Goal: Task Accomplishment & Management: Manage account settings

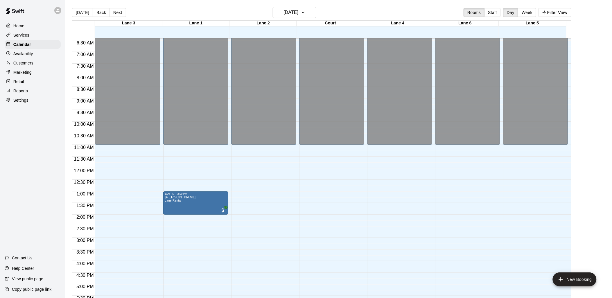
scroll to position [130, 0]
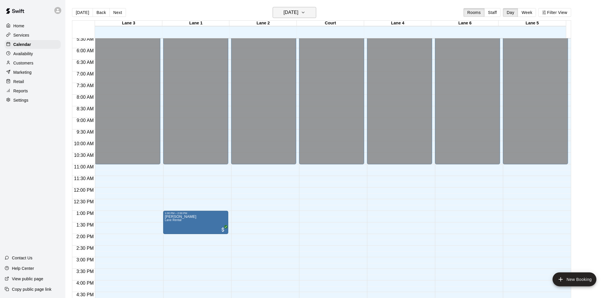
click at [298, 11] on h6 "[DATE]" at bounding box center [291, 12] width 15 height 8
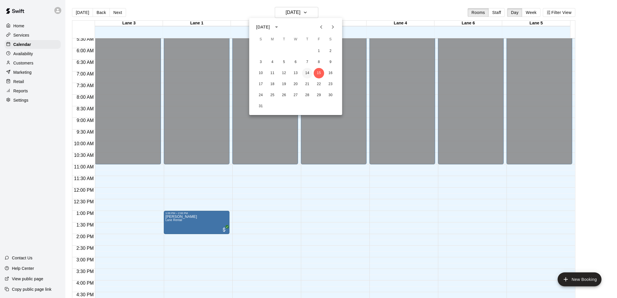
click at [307, 70] on button "14" at bounding box center [307, 73] width 10 height 10
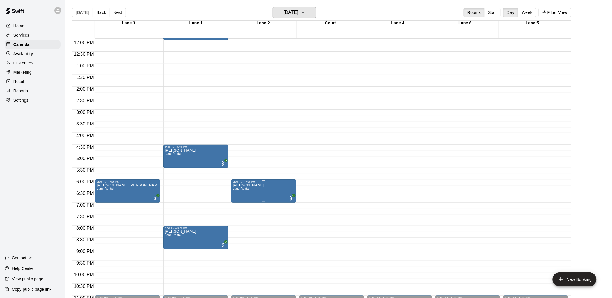
scroll to position [291, 0]
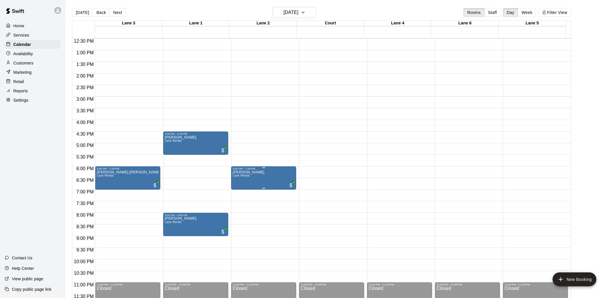
click at [254, 172] on p "Naveen Challagundla" at bounding box center [249, 172] width 32 height 0
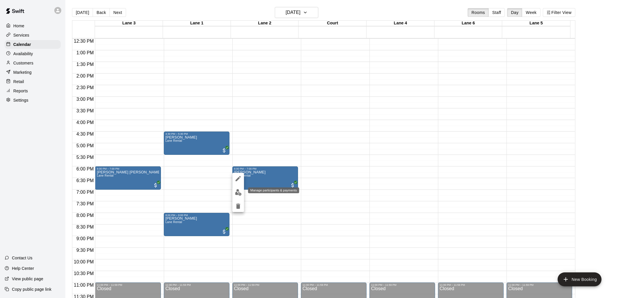
click at [237, 191] on img "edit" at bounding box center [238, 192] width 7 height 7
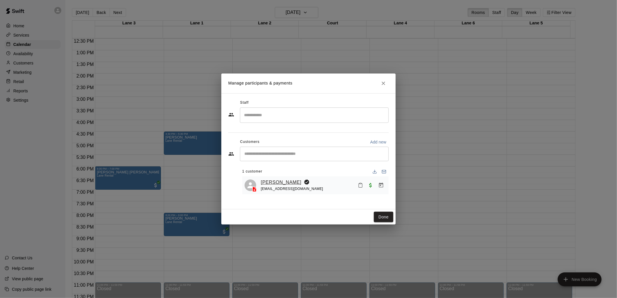
click at [287, 181] on link "Naveen Challagundla" at bounding box center [281, 183] width 41 height 8
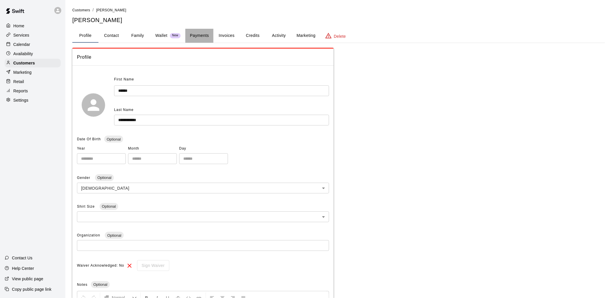
click at [200, 32] on button "Payments" at bounding box center [199, 36] width 28 height 14
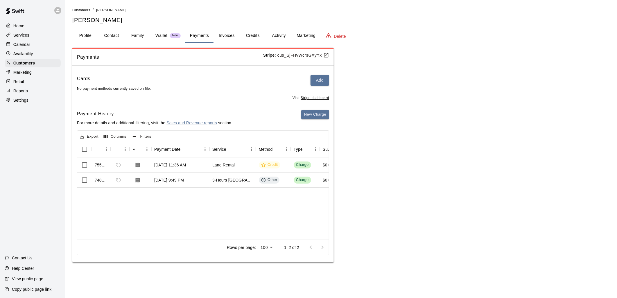
click at [305, 34] on button "Marketing" at bounding box center [306, 36] width 28 height 14
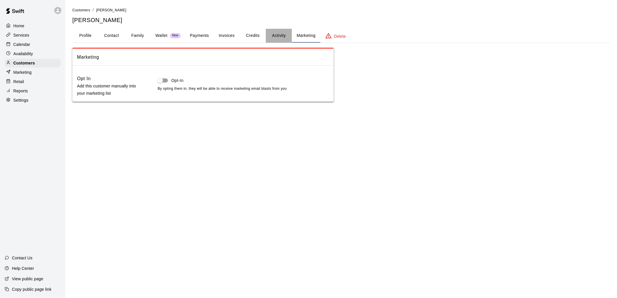
click at [279, 33] on button "Activity" at bounding box center [279, 36] width 26 height 14
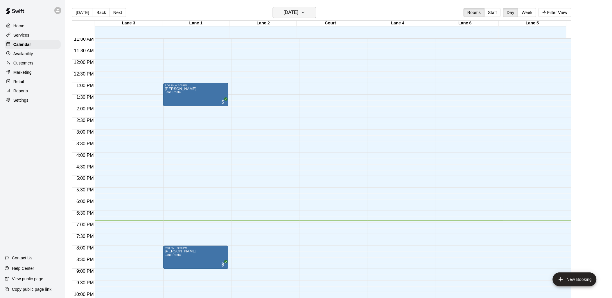
scroll to position [259, 0]
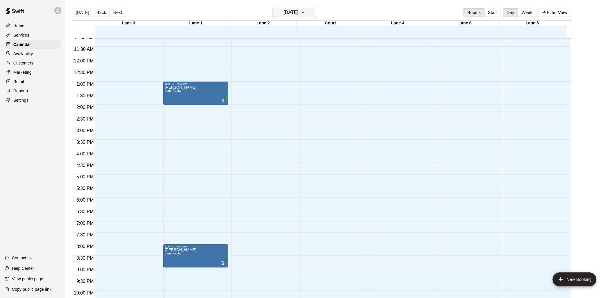
click at [299, 11] on h6 "[DATE]" at bounding box center [291, 12] width 15 height 8
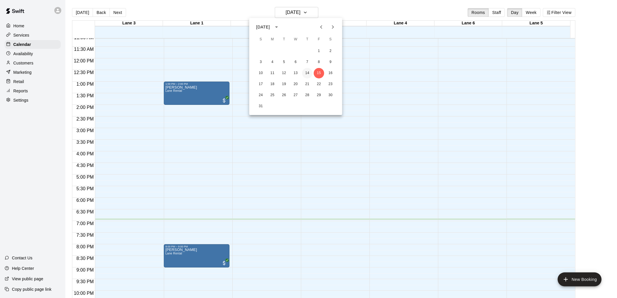
click at [308, 72] on button "14" at bounding box center [307, 73] width 10 height 10
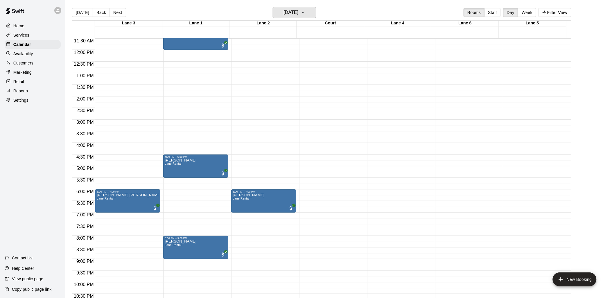
scroll to position [292, 0]
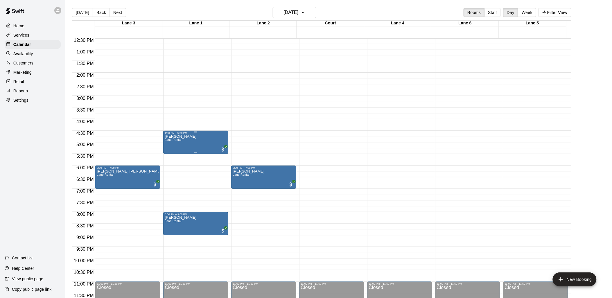
click at [181, 137] on p "[PERSON_NAME]" at bounding box center [181, 137] width 32 height 0
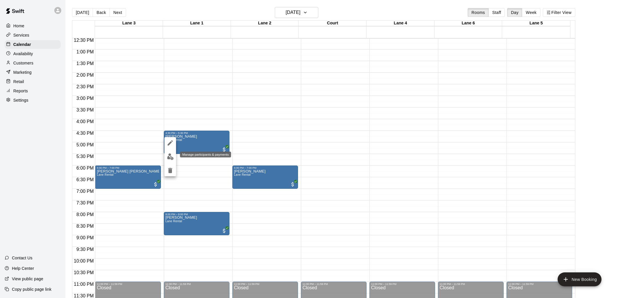
click at [167, 156] on img "edit" at bounding box center [170, 156] width 7 height 7
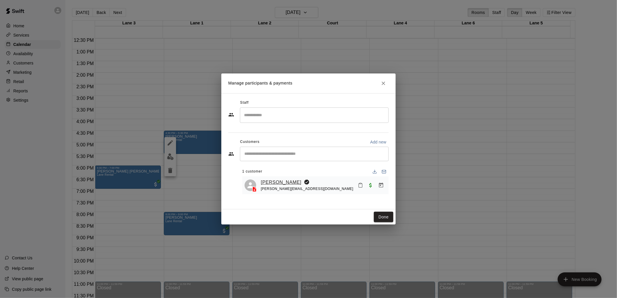
click at [272, 183] on link "[PERSON_NAME]" at bounding box center [281, 183] width 41 height 8
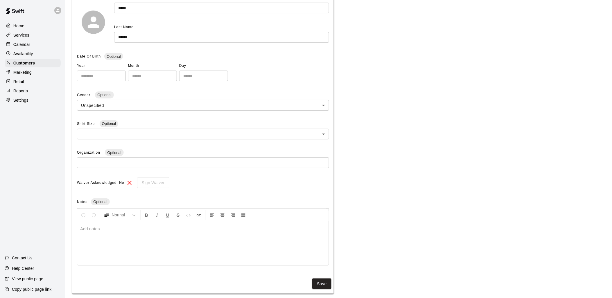
scroll to position [89, 0]
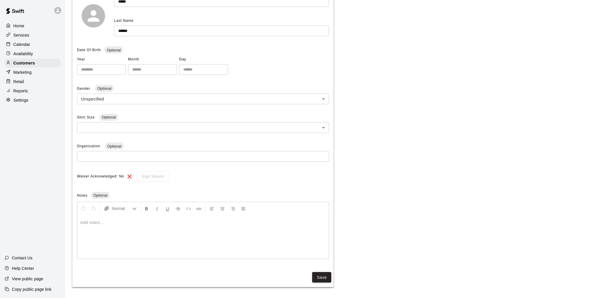
click at [187, 97] on body "**********" at bounding box center [306, 105] width 612 height 388
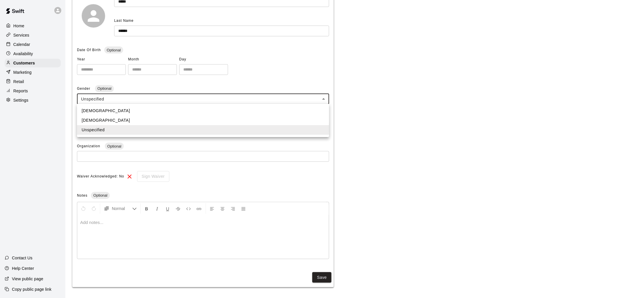
click at [155, 111] on li "[DEMOGRAPHIC_DATA]" at bounding box center [203, 111] width 252 height 10
type input "****"
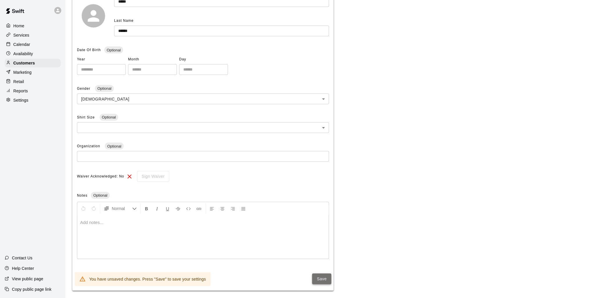
click at [321, 278] on button "Save" at bounding box center [321, 279] width 19 height 11
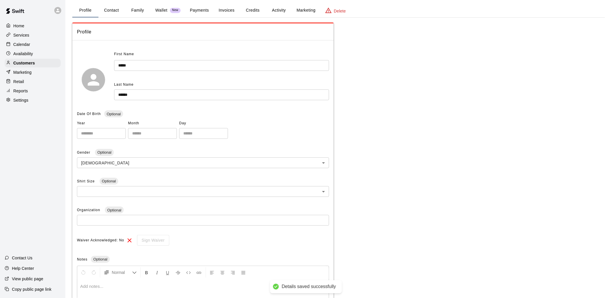
scroll to position [0, 0]
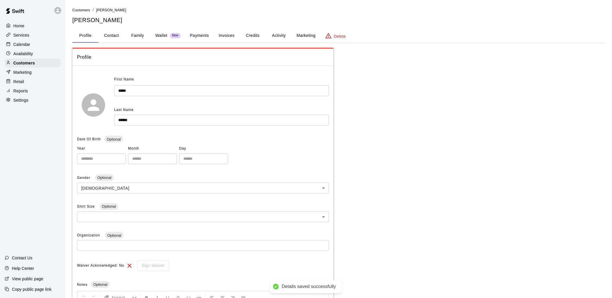
click at [199, 36] on button "Payments" at bounding box center [199, 36] width 28 height 14
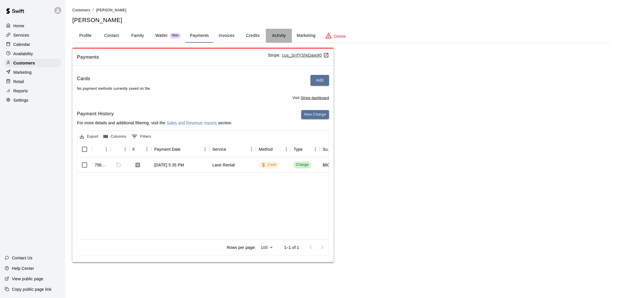
click at [274, 34] on button "Activity" at bounding box center [279, 36] width 26 height 14
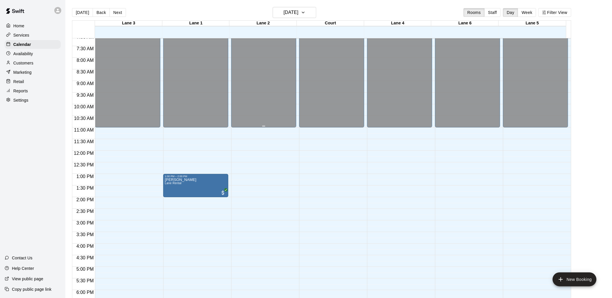
scroll to position [98, 0]
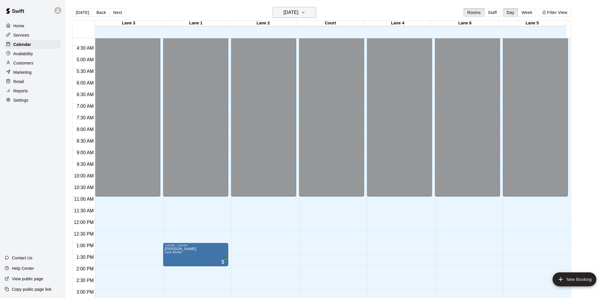
click at [299, 9] on h6 "[DATE]" at bounding box center [291, 12] width 15 height 8
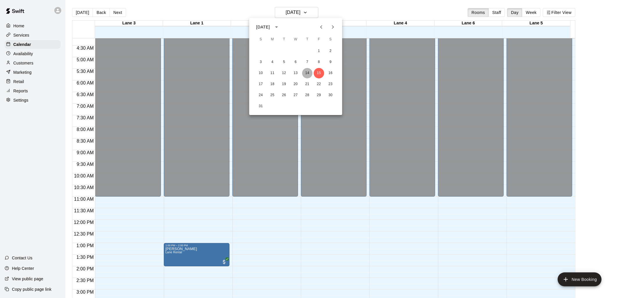
click at [307, 71] on button "14" at bounding box center [307, 73] width 10 height 10
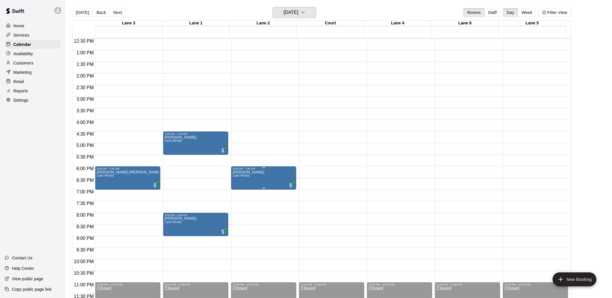
scroll to position [292, 0]
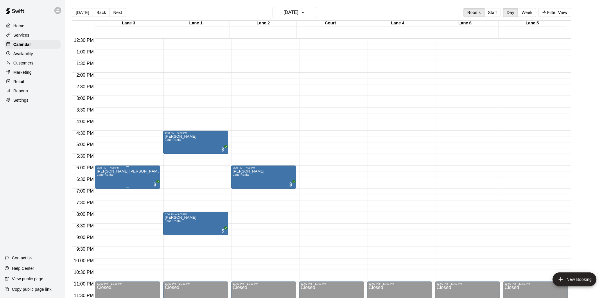
click at [107, 171] on p "Sai Rithvik Reddy Alla" at bounding box center [128, 171] width 62 height 0
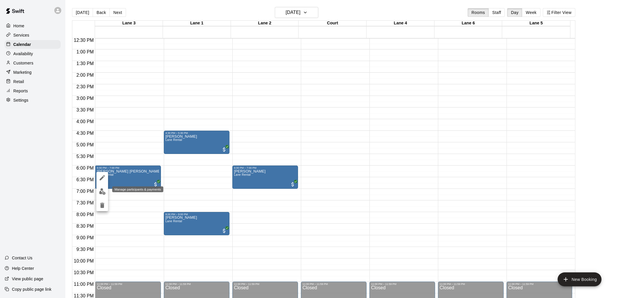
click at [102, 191] on img "edit" at bounding box center [102, 191] width 7 height 7
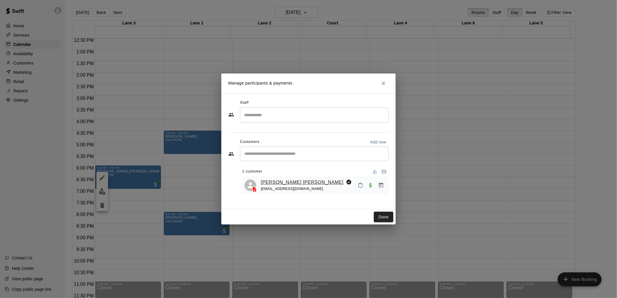
click at [269, 182] on link "Sai Rithvik Reddy Alla" at bounding box center [302, 183] width 83 height 8
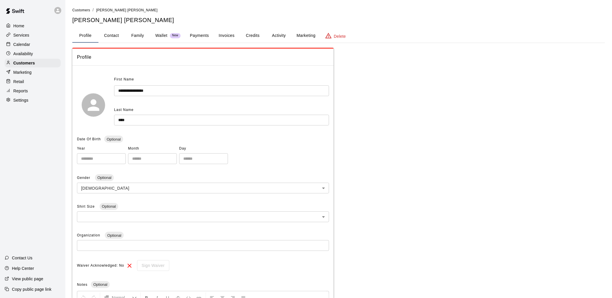
click at [157, 35] on p "Wallet" at bounding box center [162, 36] width 12 height 6
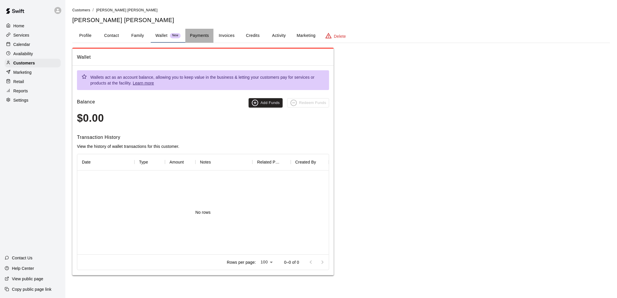
click at [194, 35] on button "Payments" at bounding box center [199, 36] width 28 height 14
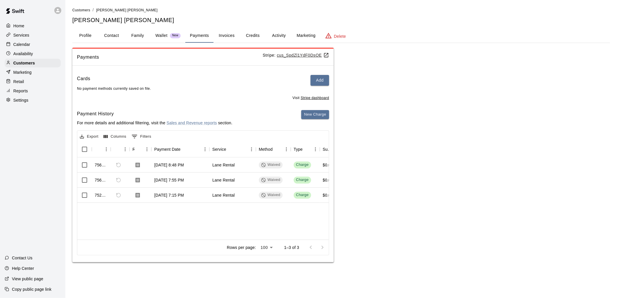
click at [248, 34] on button "Credits" at bounding box center [253, 36] width 26 height 14
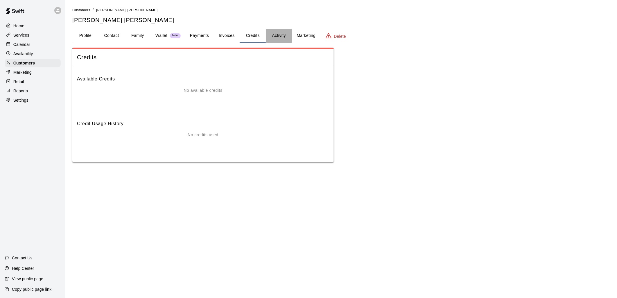
click at [276, 35] on button "Activity" at bounding box center [279, 36] width 26 height 14
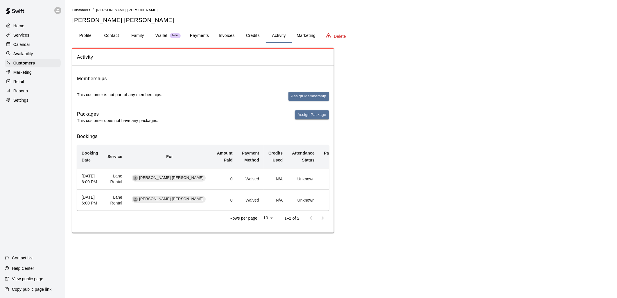
click at [195, 35] on button "Payments" at bounding box center [199, 36] width 28 height 14
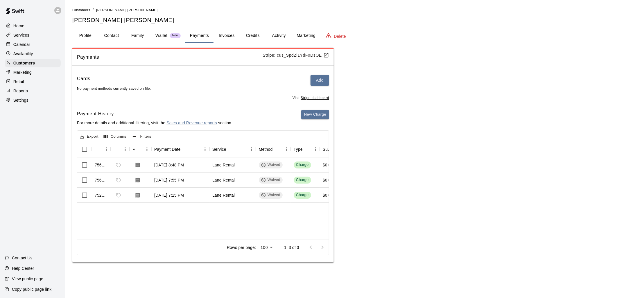
click at [86, 33] on button "Profile" at bounding box center [85, 36] width 26 height 14
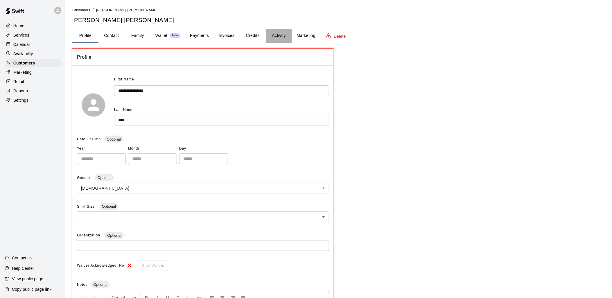
click at [277, 35] on button "Activity" at bounding box center [279, 36] width 26 height 14
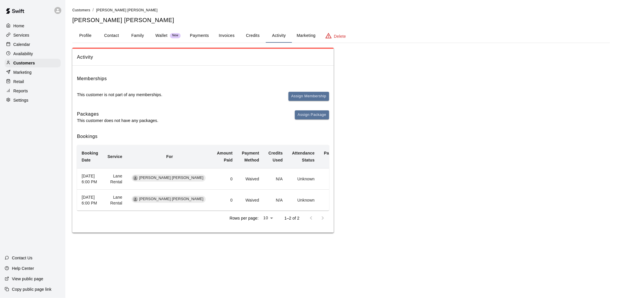
click at [30, 42] on div "Calendar" at bounding box center [33, 44] width 56 height 9
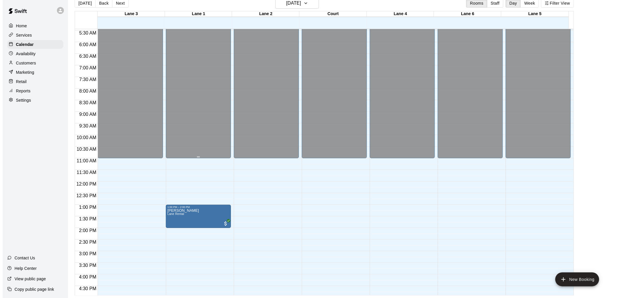
scroll to position [98, 0]
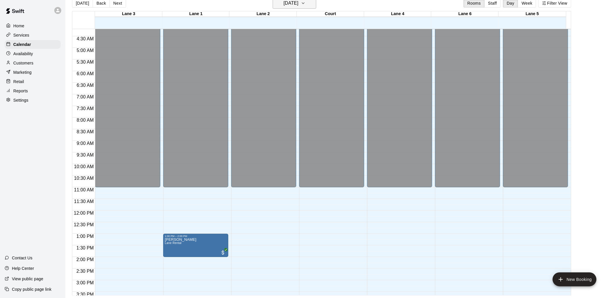
click at [290, 2] on h6 "[DATE]" at bounding box center [291, 3] width 15 height 8
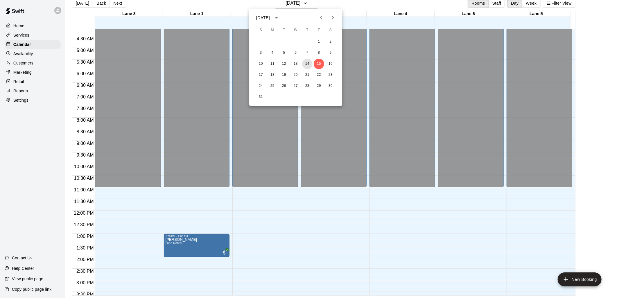
click at [310, 60] on button "14" at bounding box center [307, 64] width 10 height 10
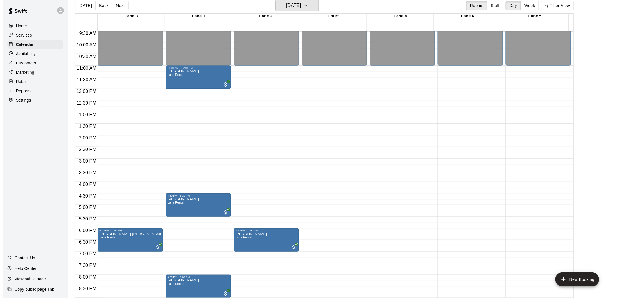
scroll to position [292, 0]
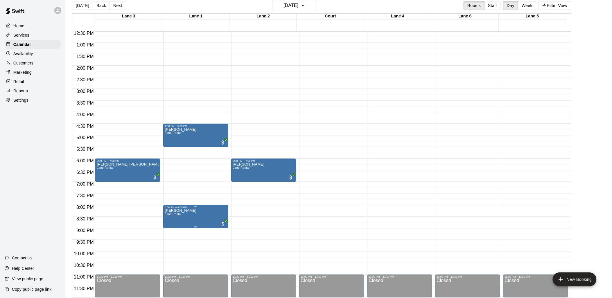
click at [189, 211] on p "Aneel Mohammad" at bounding box center [181, 211] width 32 height 0
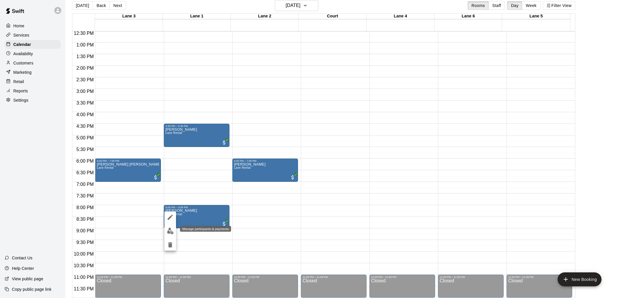
click at [169, 231] on img "edit" at bounding box center [170, 231] width 7 height 7
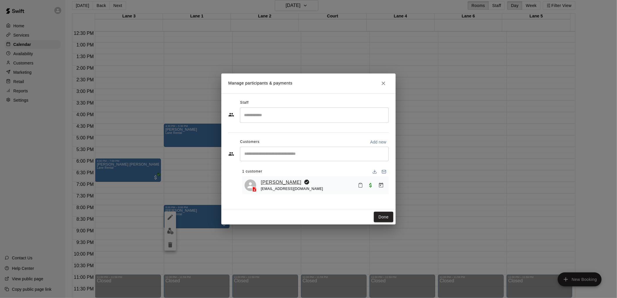
click at [278, 182] on link "Aneel Mohammad" at bounding box center [281, 183] width 41 height 8
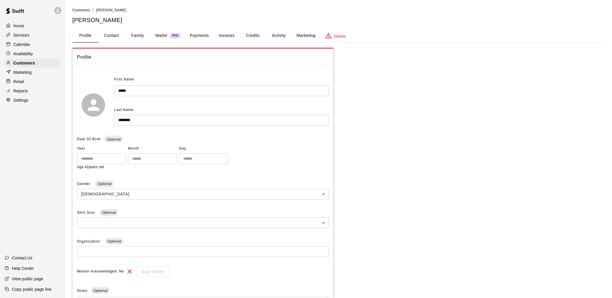
click at [253, 33] on button "Credits" at bounding box center [253, 36] width 26 height 14
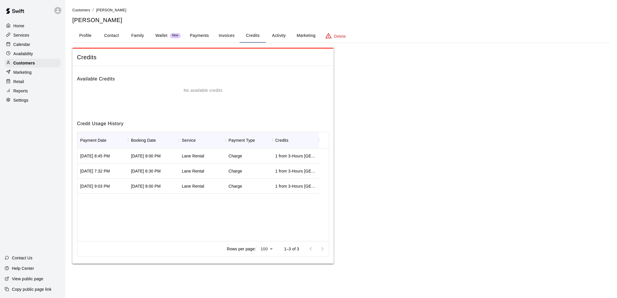
click at [278, 34] on button "Activity" at bounding box center [279, 36] width 26 height 14
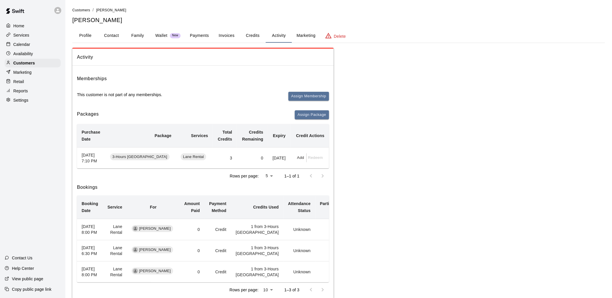
click at [199, 32] on button "Payments" at bounding box center [199, 36] width 28 height 14
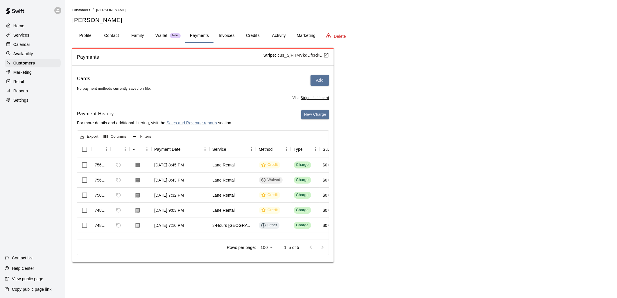
click at [89, 34] on button "Profile" at bounding box center [85, 36] width 26 height 14
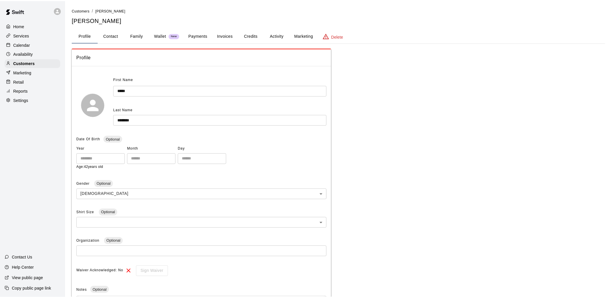
scroll to position [31, 0]
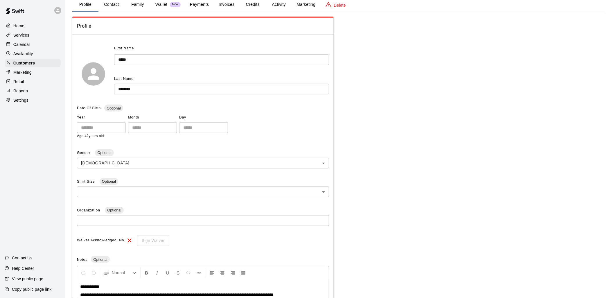
click at [203, 7] on button "Payments" at bounding box center [199, 5] width 28 height 14
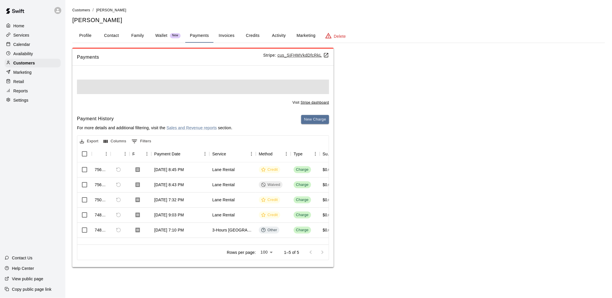
scroll to position [0, 0]
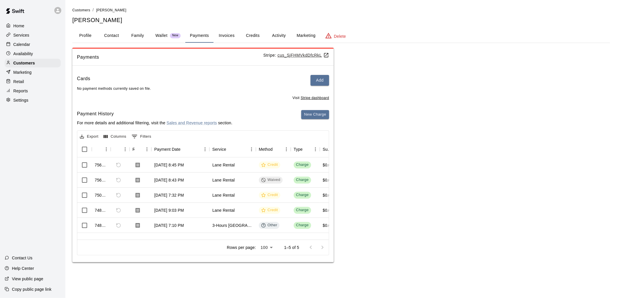
click at [228, 34] on button "Invoices" at bounding box center [227, 36] width 26 height 14
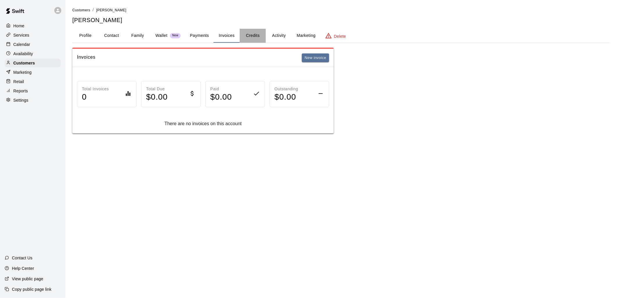
click at [253, 35] on button "Credits" at bounding box center [253, 36] width 26 height 14
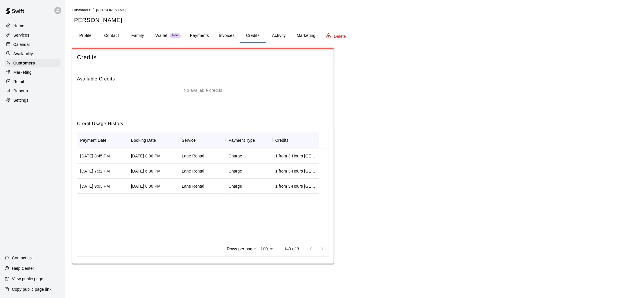
click at [277, 35] on button "Activity" at bounding box center [279, 36] width 26 height 14
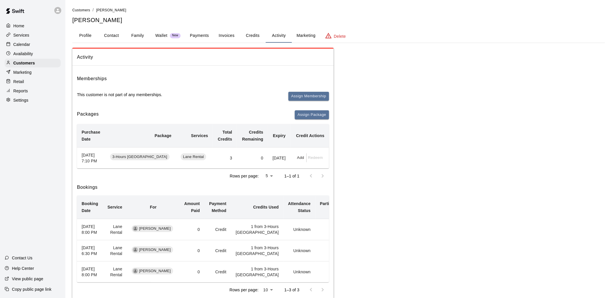
click at [134, 36] on button "Family" at bounding box center [138, 36] width 26 height 14
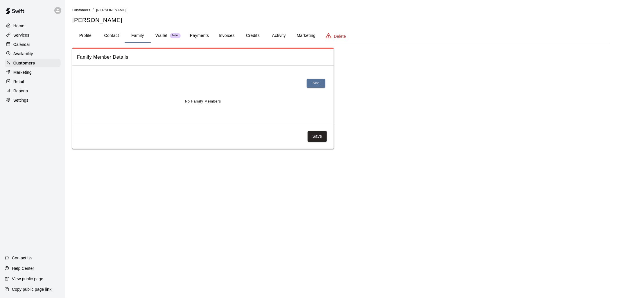
click at [110, 35] on button "Contact" at bounding box center [112, 36] width 26 height 14
select select "**"
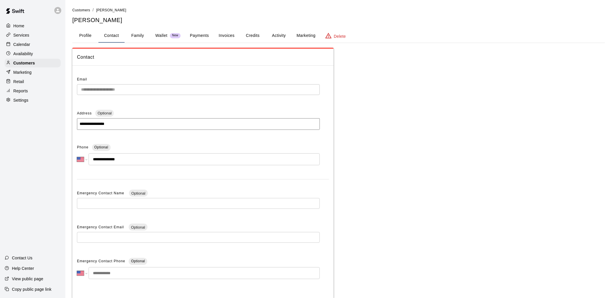
click at [164, 35] on p "Wallet" at bounding box center [162, 36] width 12 height 6
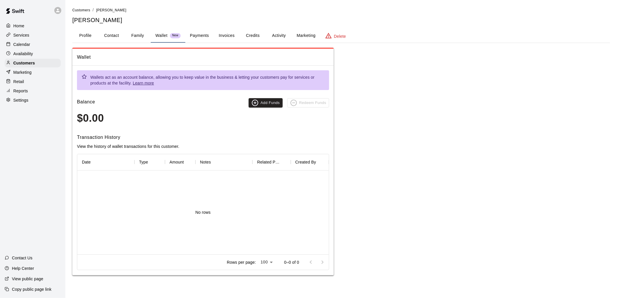
click at [203, 33] on button "Payments" at bounding box center [199, 36] width 28 height 14
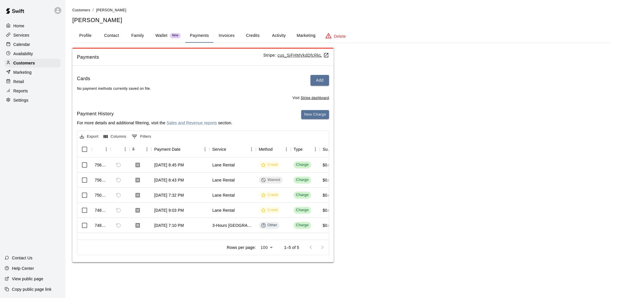
click at [28, 37] on p "Services" at bounding box center [21, 35] width 16 height 6
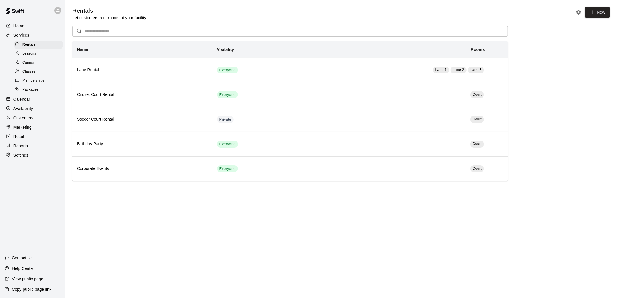
click at [39, 82] on div "Memberships" at bounding box center [38, 81] width 49 height 8
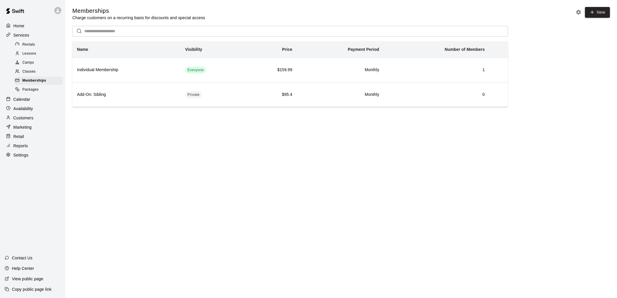
click at [27, 38] on p "Services" at bounding box center [21, 35] width 16 height 6
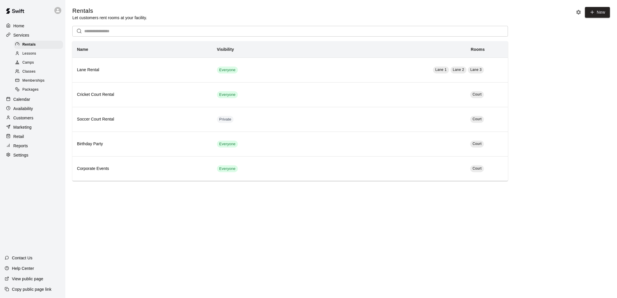
click at [32, 104] on div "Calendar" at bounding box center [33, 99] width 56 height 9
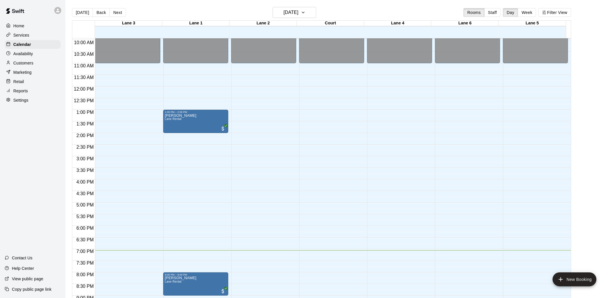
scroll to position [292, 0]
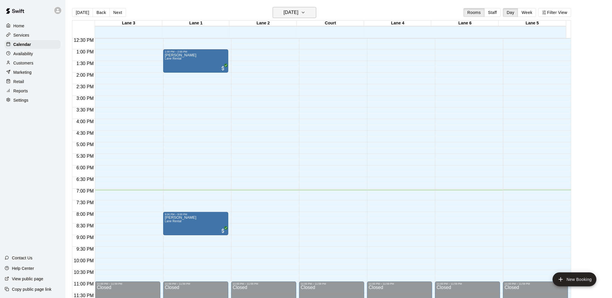
click at [299, 12] on h6 "[DATE]" at bounding box center [291, 12] width 15 height 8
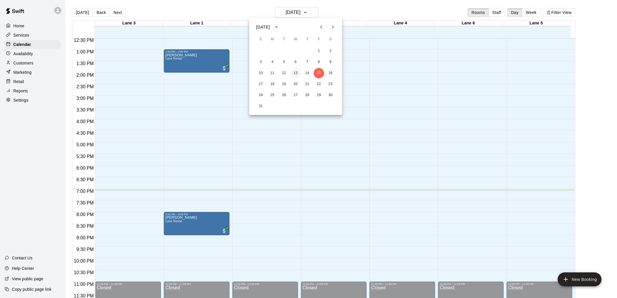
click at [294, 73] on button "13" at bounding box center [296, 73] width 10 height 10
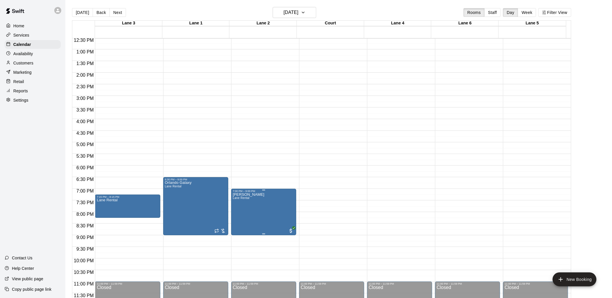
click at [244, 195] on p "[PERSON_NAME]" at bounding box center [249, 195] width 32 height 0
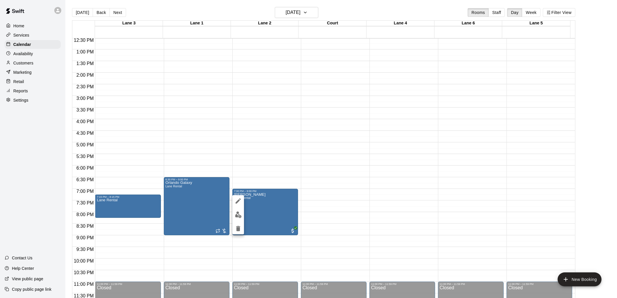
click at [239, 214] on img "edit" at bounding box center [238, 215] width 7 height 7
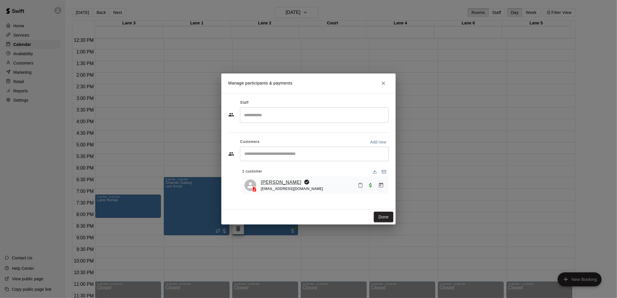
click at [280, 181] on link "[PERSON_NAME]" at bounding box center [281, 183] width 41 height 8
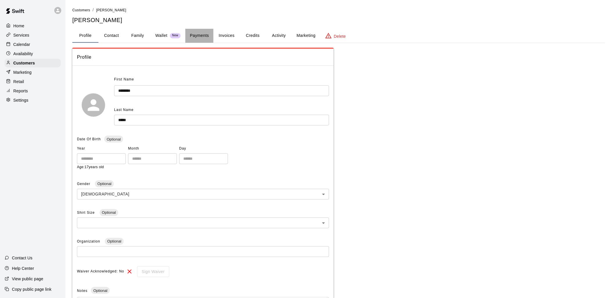
click at [197, 34] on button "Payments" at bounding box center [199, 36] width 28 height 14
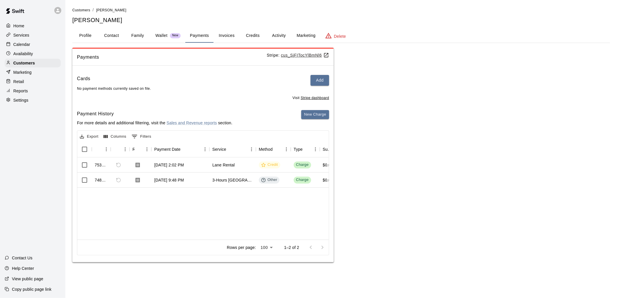
click at [280, 32] on button "Activity" at bounding box center [279, 36] width 26 height 14
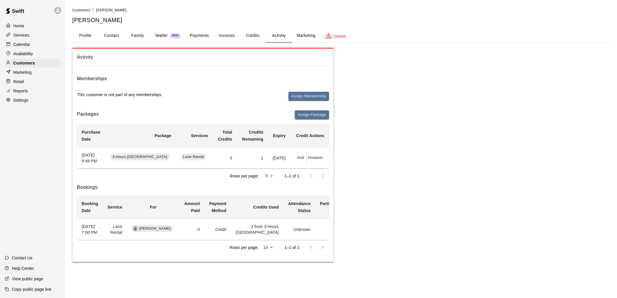
click at [15, 44] on p "Calendar" at bounding box center [21, 45] width 17 height 6
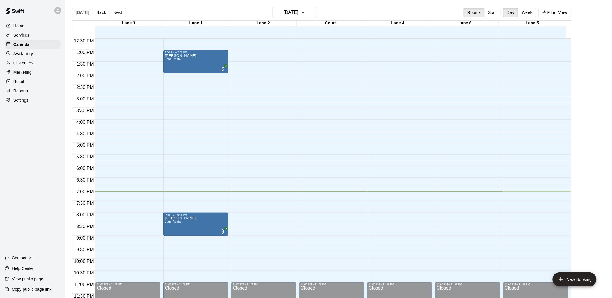
scroll to position [292, 0]
click at [181, 218] on p "[PERSON_NAME]" at bounding box center [181, 218] width 32 height 0
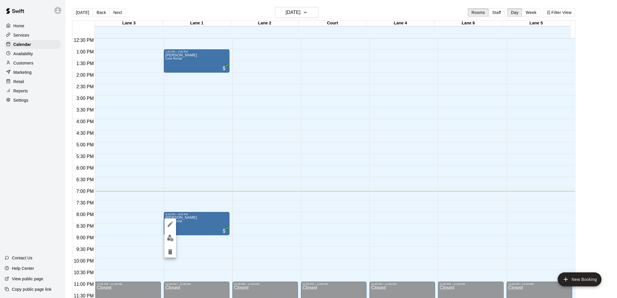
click at [224, 232] on div at bounding box center [308, 149] width 617 height 298
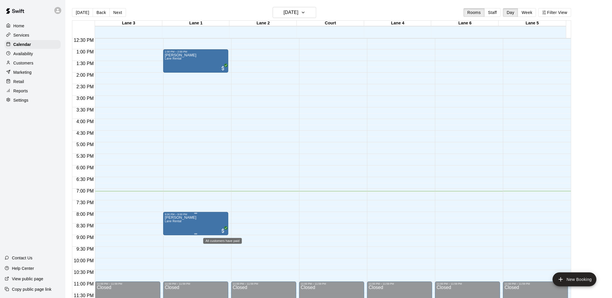
click at [221, 232] on span "All customers have paid" at bounding box center [223, 231] width 6 height 6
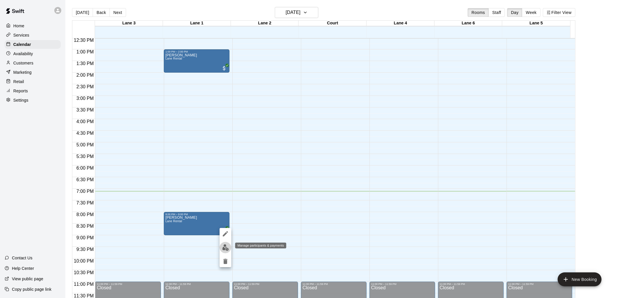
click at [226, 246] on img "edit" at bounding box center [225, 247] width 7 height 7
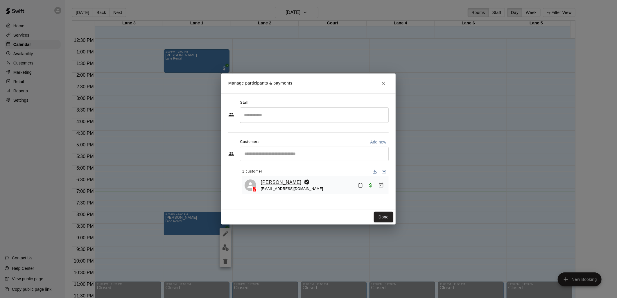
click at [283, 183] on link "[PERSON_NAME]" at bounding box center [281, 183] width 41 height 8
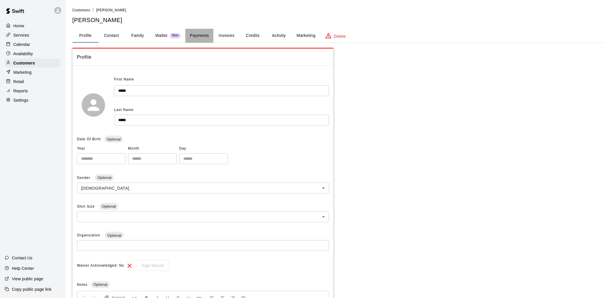
click at [199, 35] on button "Payments" at bounding box center [199, 36] width 28 height 14
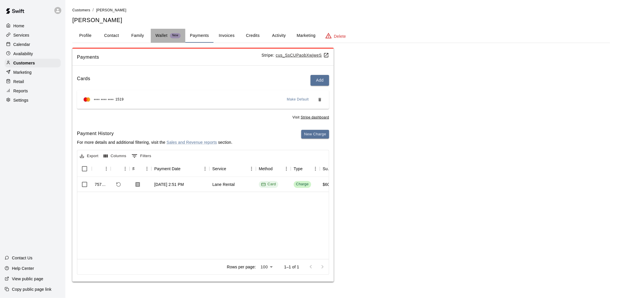
click at [161, 33] on p "Wallet" at bounding box center [162, 36] width 12 height 6
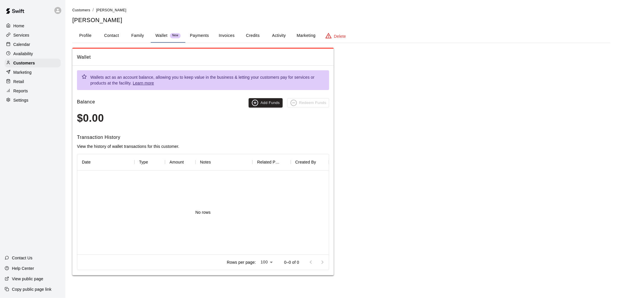
click at [115, 36] on button "Contact" at bounding box center [112, 36] width 26 height 14
select select "**"
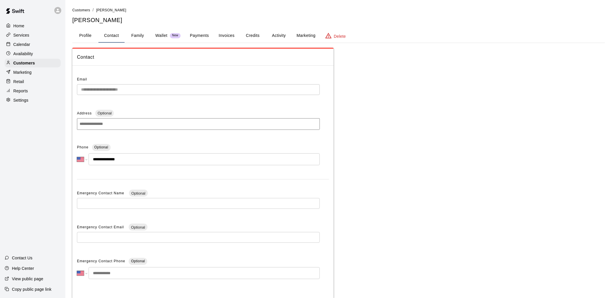
click at [141, 33] on button "Family" at bounding box center [138, 36] width 26 height 14
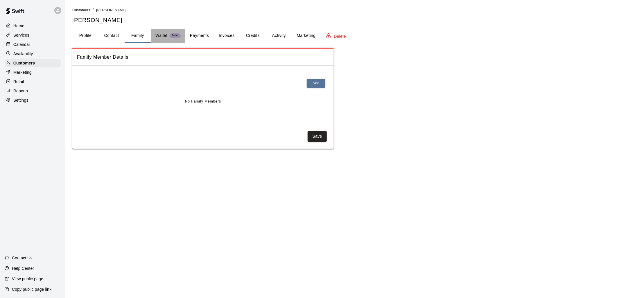
click at [164, 38] on p "Wallet" at bounding box center [162, 36] width 12 height 6
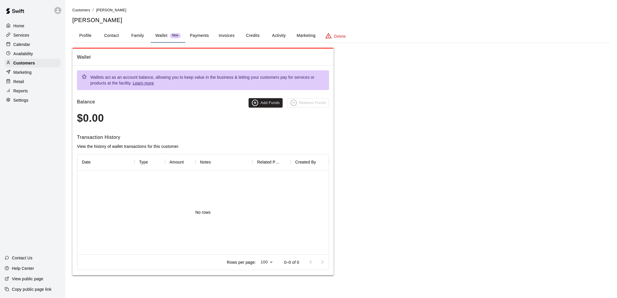
click at [250, 37] on button "Credits" at bounding box center [253, 36] width 26 height 14
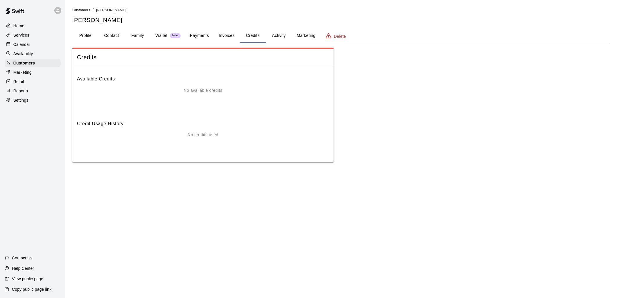
click at [226, 36] on button "Invoices" at bounding box center [227, 36] width 26 height 14
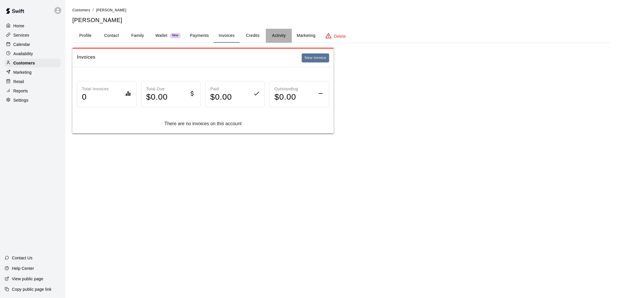
click at [281, 34] on button "Activity" at bounding box center [279, 36] width 26 height 14
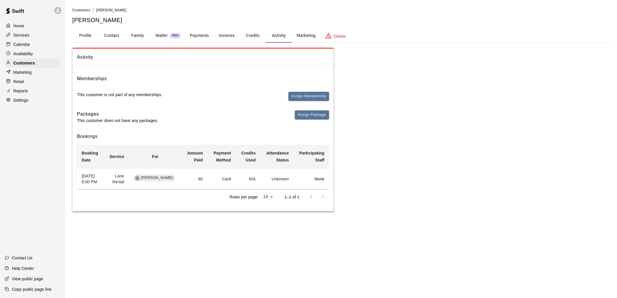
click at [83, 34] on button "Profile" at bounding box center [85, 36] width 26 height 14
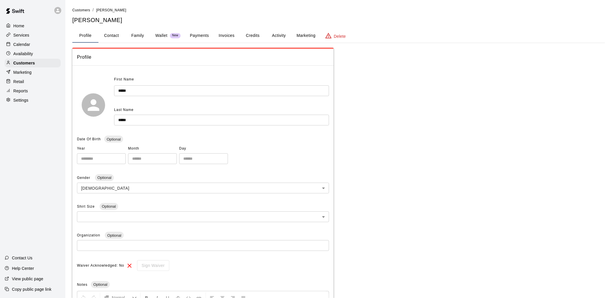
click at [27, 47] on p "Calendar" at bounding box center [21, 45] width 17 height 6
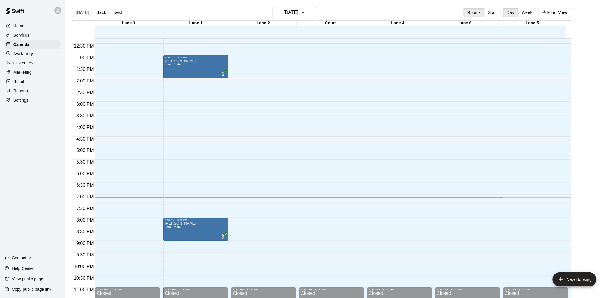
scroll to position [292, 0]
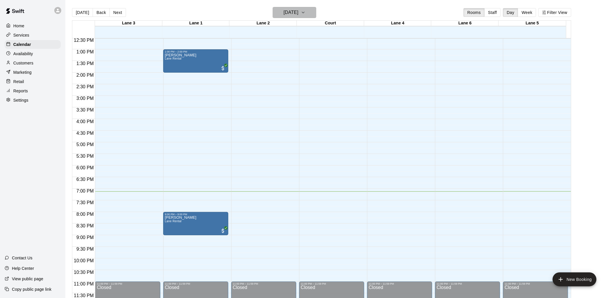
click at [306, 12] on icon "button" at bounding box center [303, 12] width 5 height 7
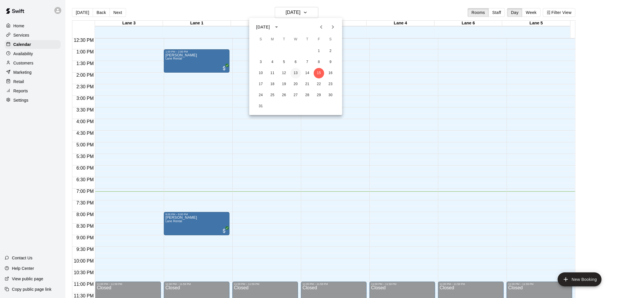
click at [298, 74] on button "13" at bounding box center [296, 73] width 10 height 10
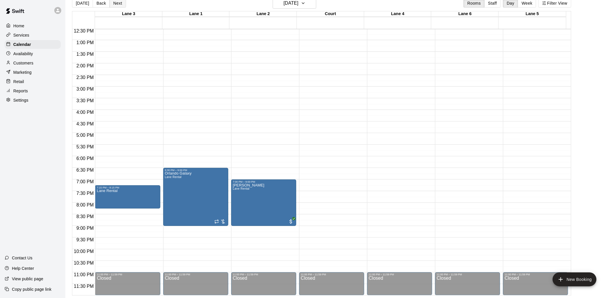
click at [115, 2] on button "Next" at bounding box center [118, 3] width 16 height 9
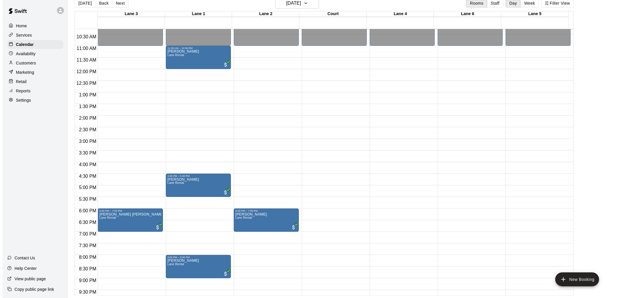
scroll to position [227, 0]
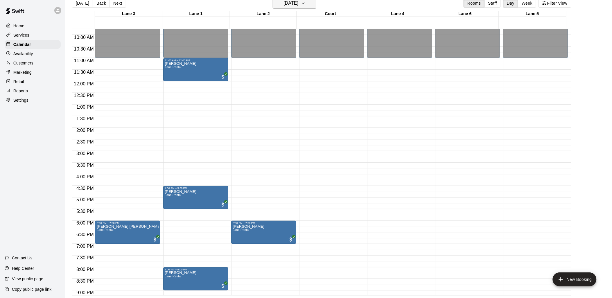
click at [298, 3] on h6 "Thursday Aug 14" at bounding box center [291, 3] width 15 height 8
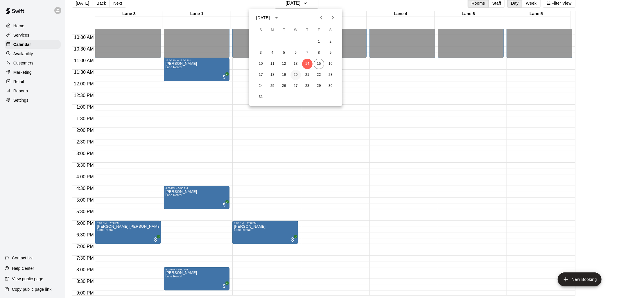
click at [294, 75] on button "20" at bounding box center [296, 75] width 10 height 10
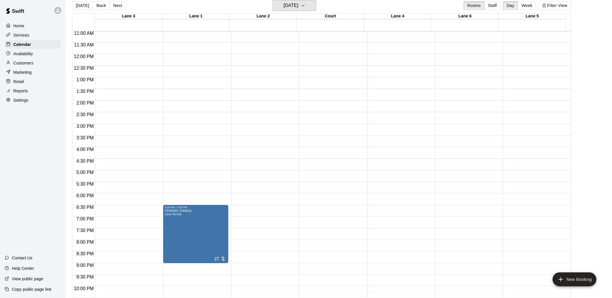
scroll to position [259, 0]
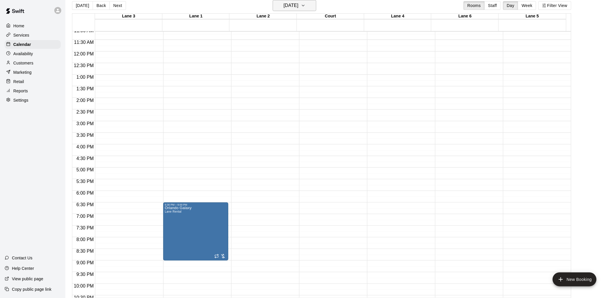
click at [299, 9] on h6 "[DATE]" at bounding box center [291, 5] width 15 height 8
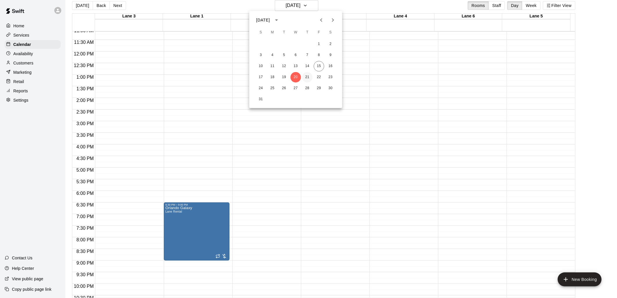
click at [305, 77] on button "21" at bounding box center [307, 77] width 10 height 10
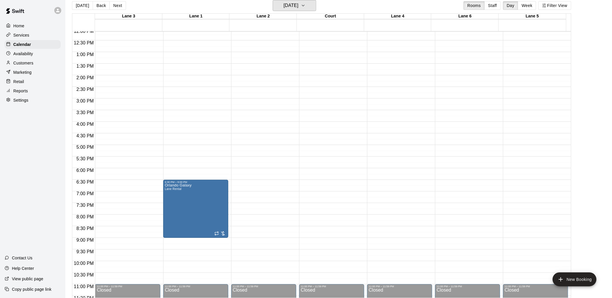
scroll to position [292, 0]
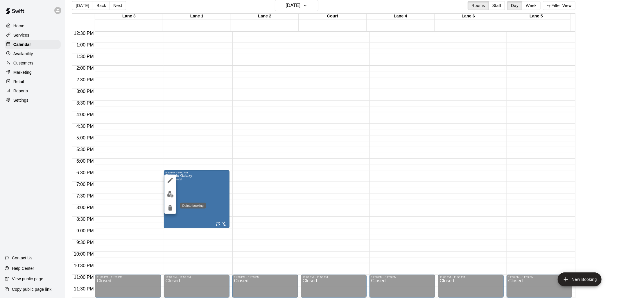
click at [169, 208] on icon "delete" at bounding box center [170, 208] width 4 height 5
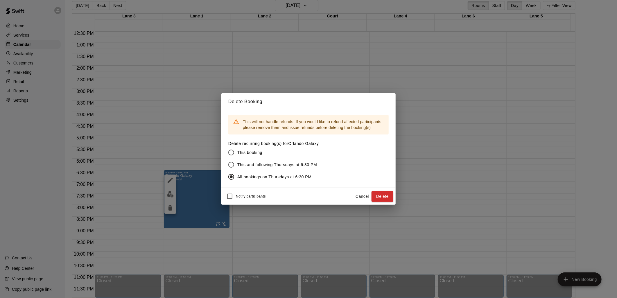
click at [249, 164] on span "This and following Thursdays at 6:30 PM" at bounding box center [277, 165] width 80 height 6
click at [383, 199] on button "Delete" at bounding box center [383, 196] width 22 height 11
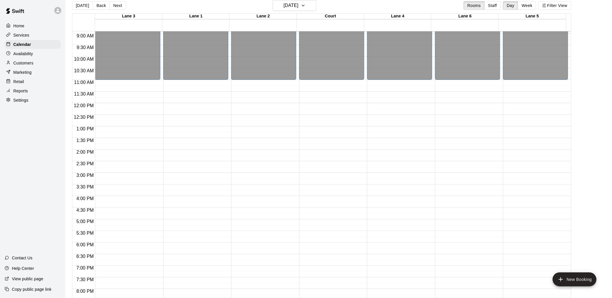
scroll to position [195, 0]
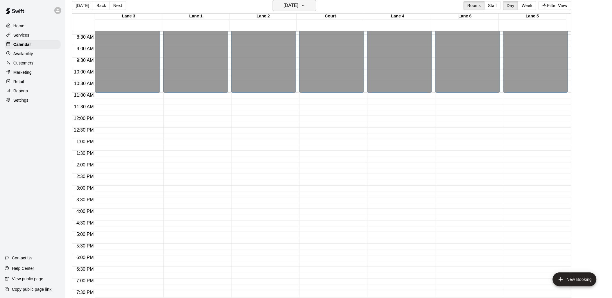
click at [291, 3] on h6 "Thursday Aug 21" at bounding box center [291, 5] width 15 height 8
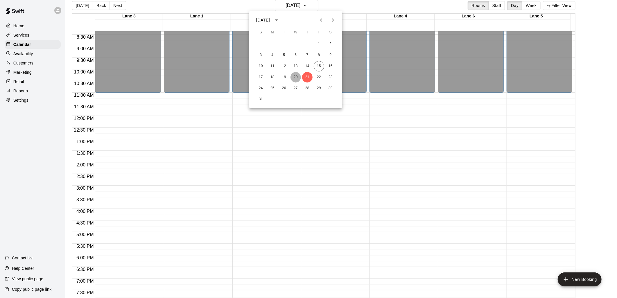
click at [295, 77] on button "20" at bounding box center [296, 77] width 10 height 10
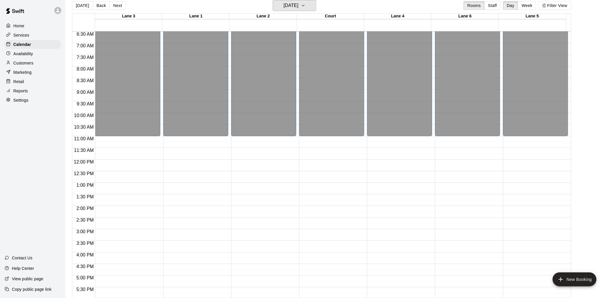
scroll to position [130, 0]
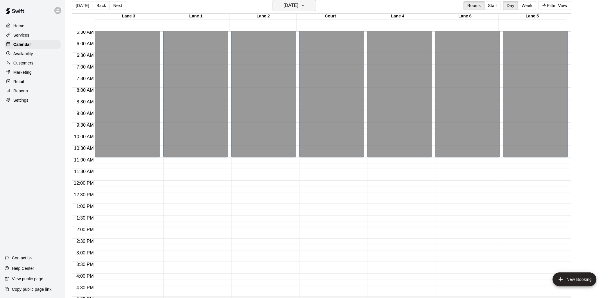
click at [299, 2] on h6 "[DATE]" at bounding box center [291, 5] width 15 height 8
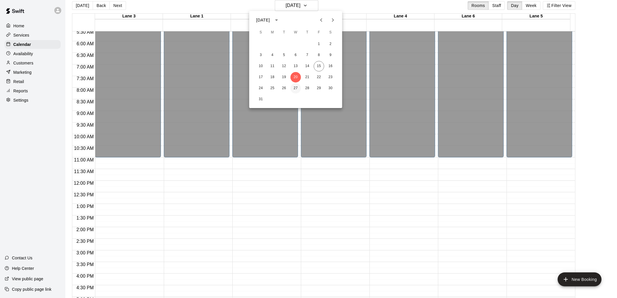
click at [294, 85] on button "27" at bounding box center [296, 88] width 10 height 10
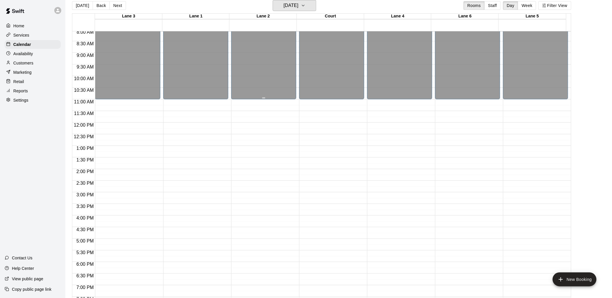
scroll to position [162, 0]
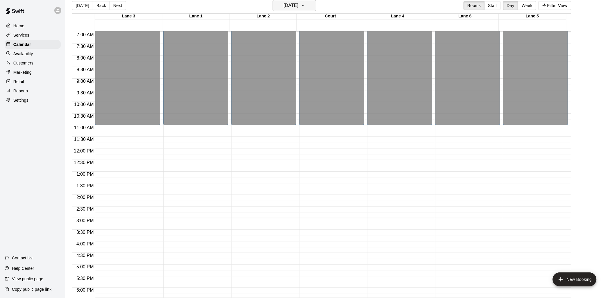
click at [299, 9] on h6 "Wednesday Aug 27" at bounding box center [291, 5] width 15 height 8
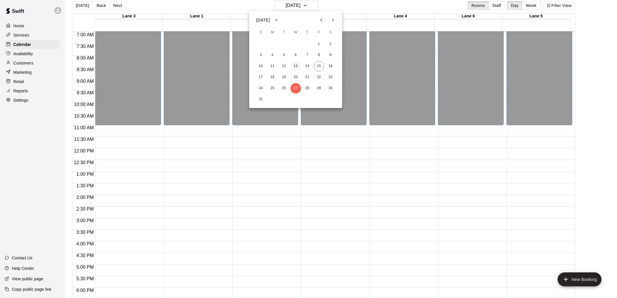
click at [296, 63] on button "13" at bounding box center [296, 66] width 10 height 10
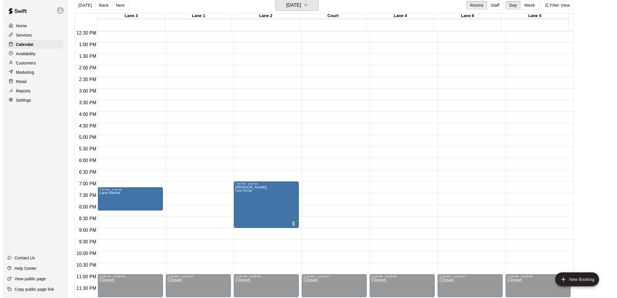
scroll to position [9, 0]
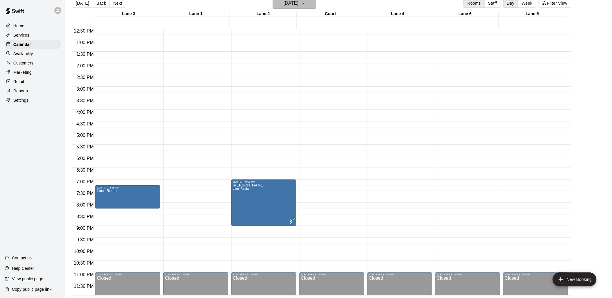
click at [313, 4] on button "[DATE]" at bounding box center [295, 3] width 44 height 11
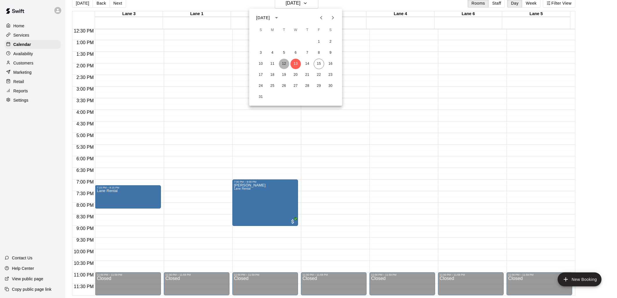
click at [284, 65] on button "12" at bounding box center [284, 64] width 10 height 10
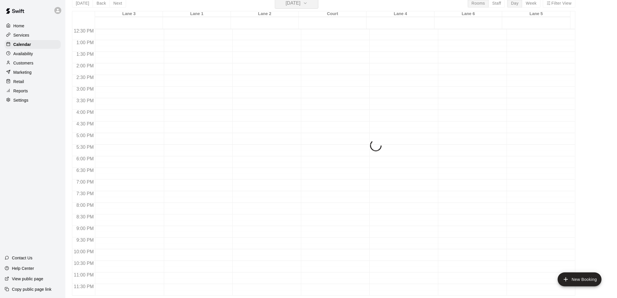
scroll to position [7, 0]
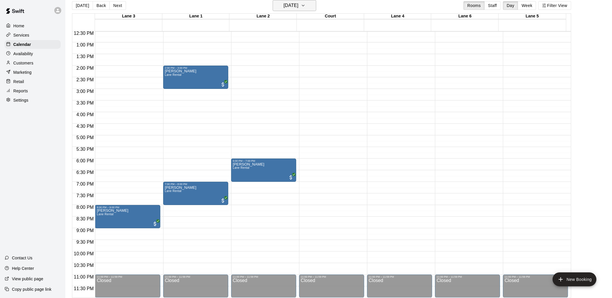
click at [299, 6] on h6 "[DATE]" at bounding box center [291, 5] width 15 height 8
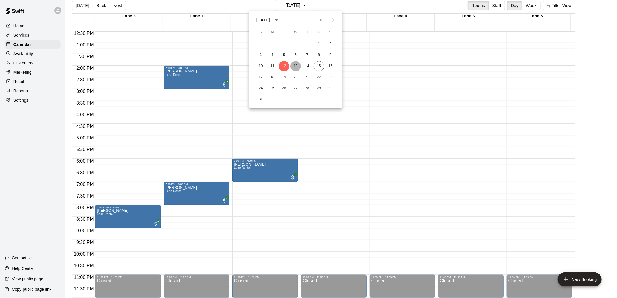
click at [295, 66] on button "13" at bounding box center [296, 66] width 10 height 10
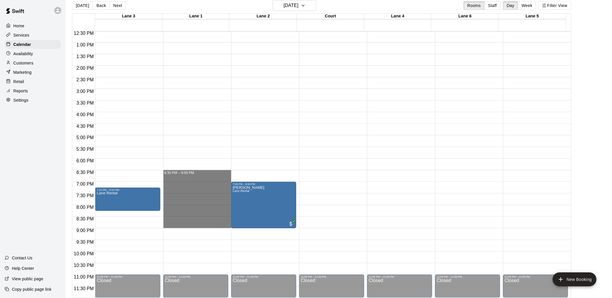
drag, startPoint x: 190, startPoint y: 171, endPoint x: 190, endPoint y: 228, distance: 56.7
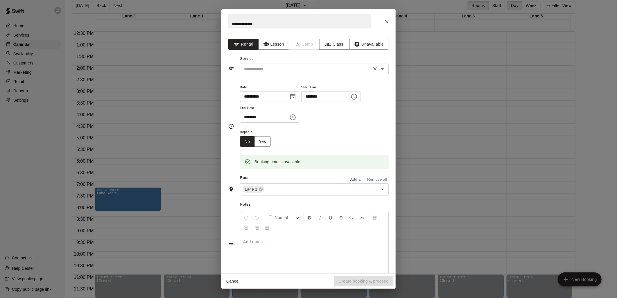
type input "**********"
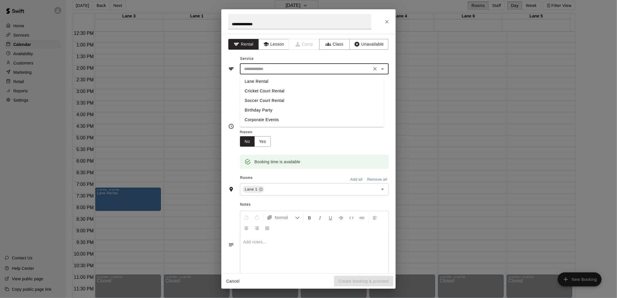
click at [260, 70] on input "text" at bounding box center [306, 68] width 128 height 7
click at [265, 78] on li "Lane Rental" at bounding box center [312, 82] width 144 height 10
type input "**********"
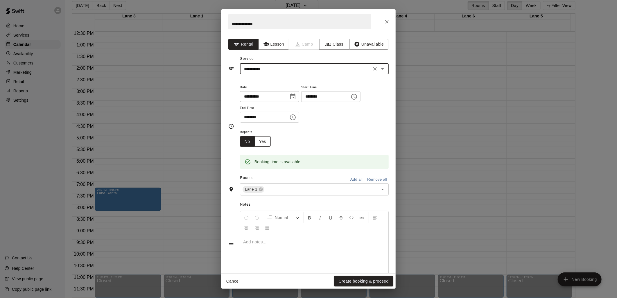
click at [265, 140] on button "Yes" at bounding box center [263, 141] width 16 height 11
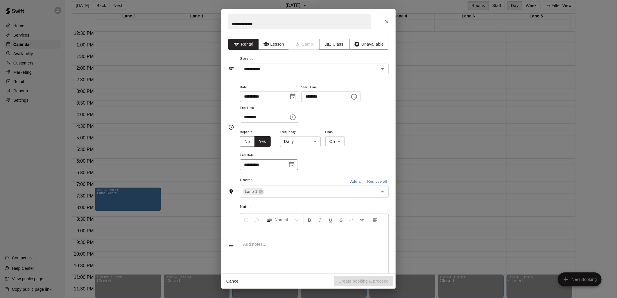
click at [320, 142] on body "Home Services Calendar Availability Customers Marketing Retail Reports Settings…" at bounding box center [308, 147] width 617 height 308
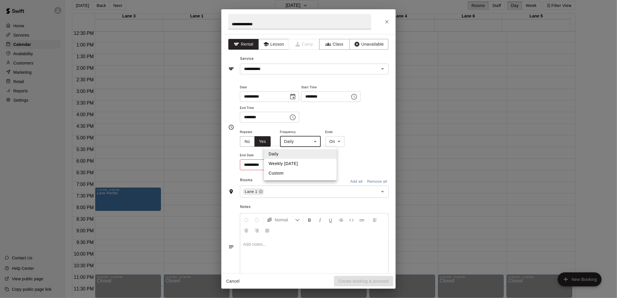
click at [325, 162] on li "Weekly on Wednesday" at bounding box center [300, 164] width 73 height 10
type input "******"
click at [283, 169] on input "**********" at bounding box center [262, 165] width 44 height 11
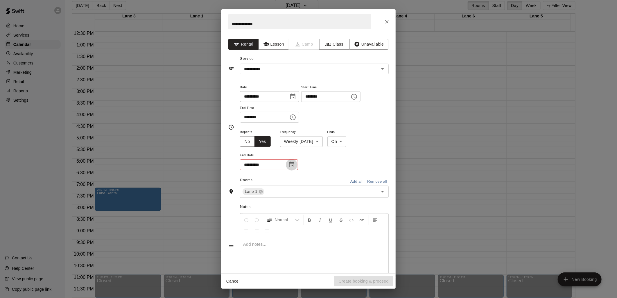
click at [293, 166] on icon "Choose date" at bounding box center [291, 165] width 5 height 6
click at [288, 249] on button "27" at bounding box center [287, 247] width 10 height 10
type input "**********"
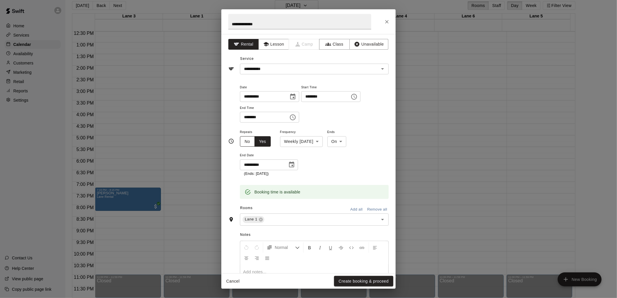
click at [243, 141] on button "No" at bounding box center [247, 141] width 15 height 11
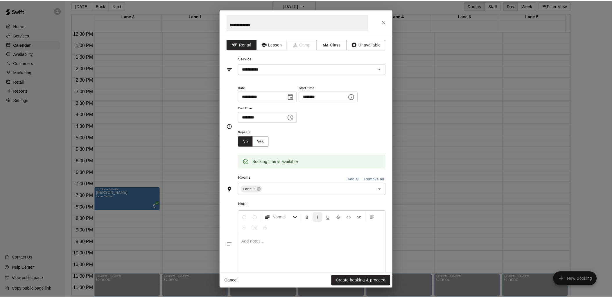
scroll to position [16, 0]
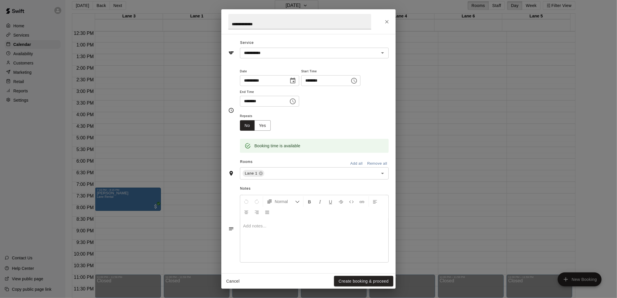
click at [348, 283] on button "Create booking & proceed" at bounding box center [363, 281] width 59 height 11
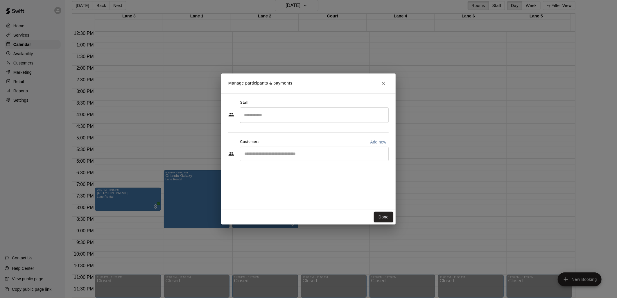
click at [268, 153] on input "Start typing to search customers..." at bounding box center [315, 154] width 144 height 6
type input "***"
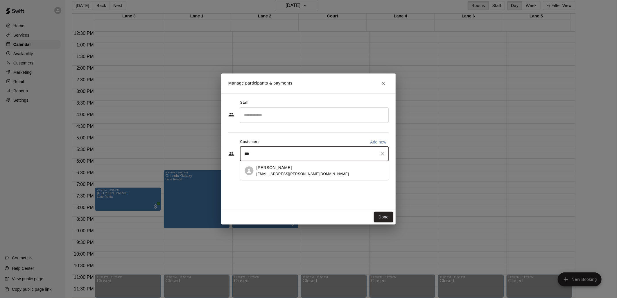
click at [284, 167] on p "[PERSON_NAME]" at bounding box center [274, 168] width 35 height 6
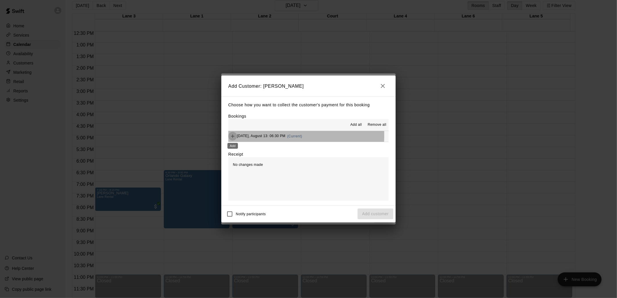
click at [233, 136] on icon "Add" at bounding box center [233, 136] width 6 height 6
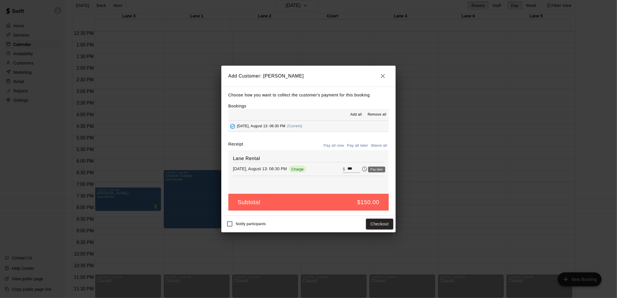
click at [362, 169] on icon "Pay later" at bounding box center [365, 169] width 6 height 6
click at [372, 227] on button "Add customer" at bounding box center [376, 224] width 36 height 11
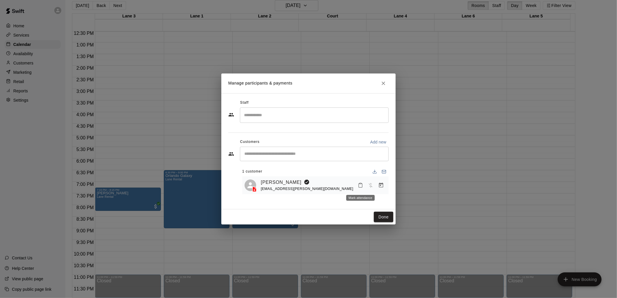
click at [360, 185] on icon "Mark attendance" at bounding box center [360, 185] width 5 height 5
click at [394, 189] on p "Mark attended" at bounding box center [400, 188] width 51 height 6
click at [385, 216] on button "Done" at bounding box center [383, 217] width 19 height 11
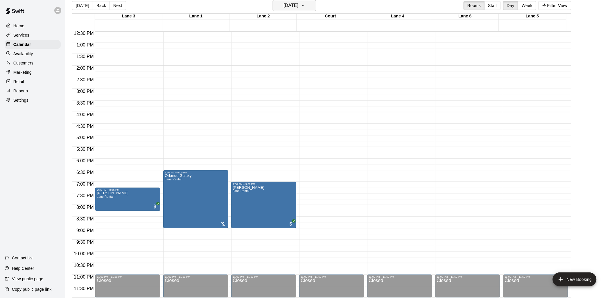
click at [299, 4] on h6 "[DATE]" at bounding box center [291, 5] width 15 height 8
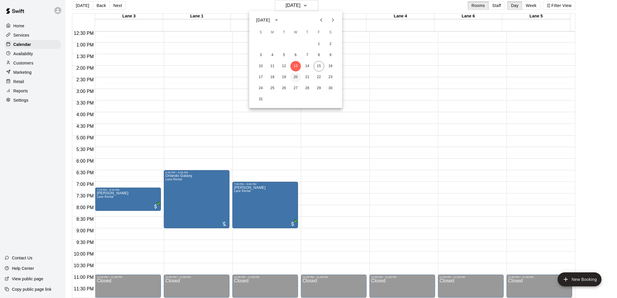
click at [295, 75] on button "20" at bounding box center [296, 77] width 10 height 10
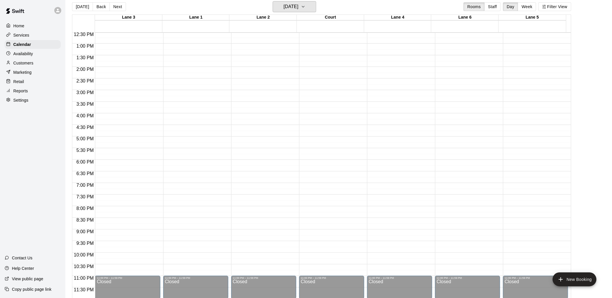
scroll to position [0, 0]
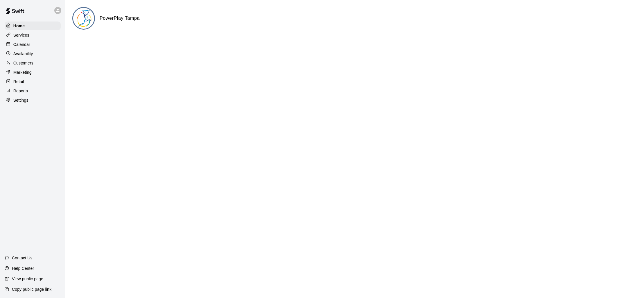
click at [26, 62] on div "Customers" at bounding box center [33, 63] width 56 height 9
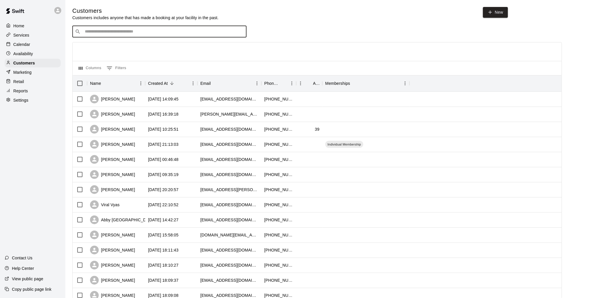
click at [169, 32] on input "Search customers by name or email" at bounding box center [163, 32] width 161 height 6
type input "*****"
click at [144, 45] on div "[PERSON_NAME] [EMAIL_ADDRESS][DOMAIN_NAME]" at bounding box center [165, 48] width 153 height 12
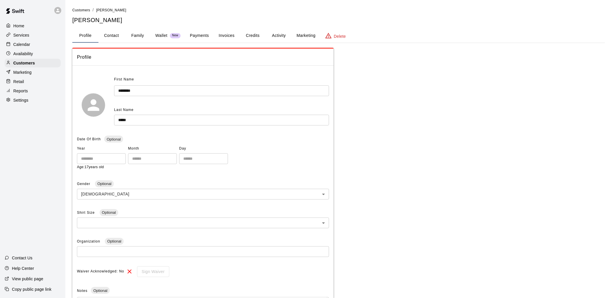
click at [278, 35] on button "Activity" at bounding box center [279, 36] width 26 height 14
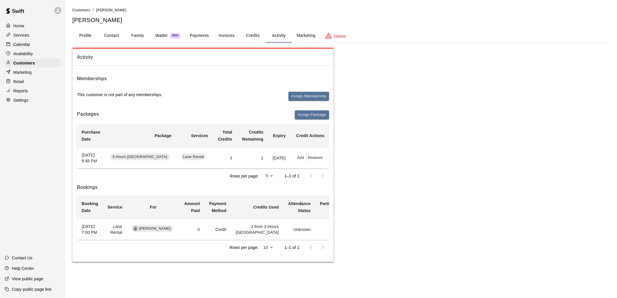
click at [83, 35] on button "Profile" at bounding box center [85, 36] width 26 height 14
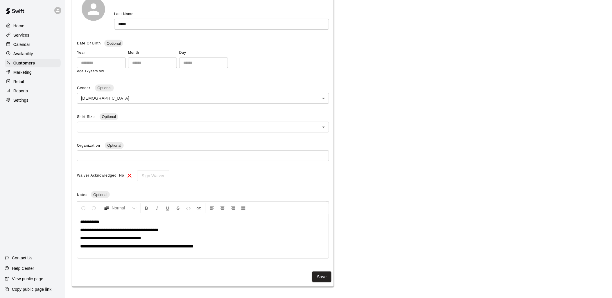
scroll to position [97, 0]
click at [211, 248] on p "**********" at bounding box center [203, 246] width 246 height 6
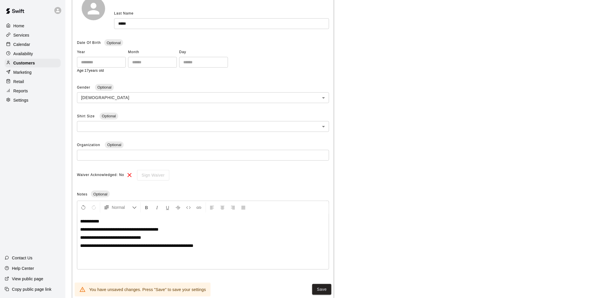
click at [178, 255] on p at bounding box center [203, 254] width 246 height 6
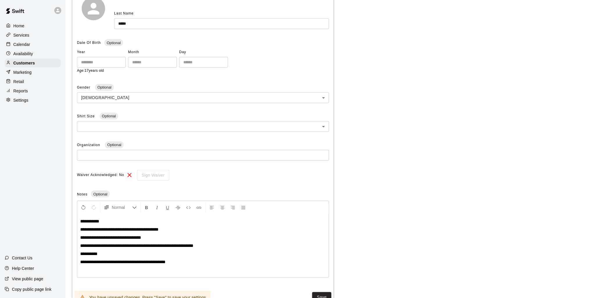
scroll to position [120, 0]
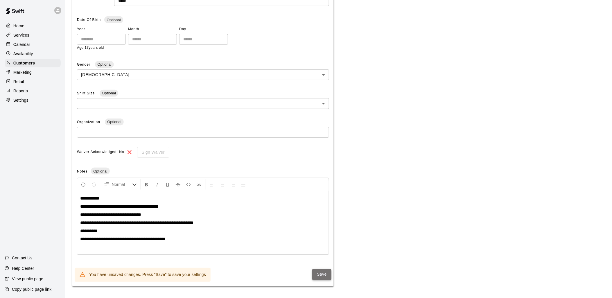
click at [323, 275] on button "Save" at bounding box center [321, 274] width 19 height 11
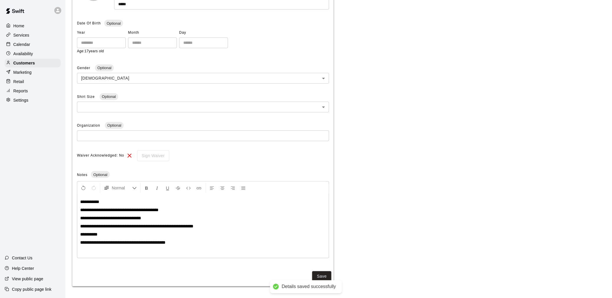
scroll to position [0, 0]
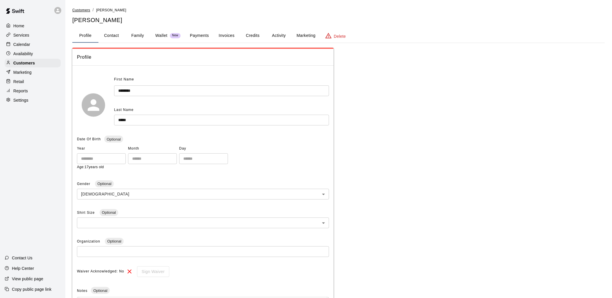
click at [83, 11] on span "Customers" at bounding box center [81, 10] width 18 height 4
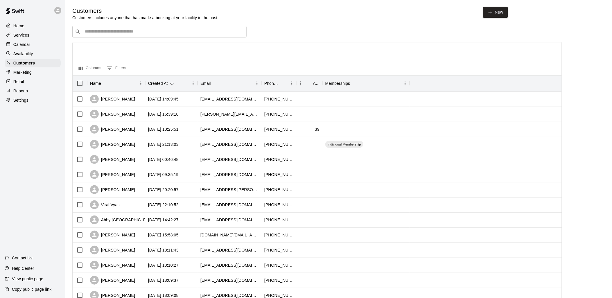
click at [99, 33] on input "Search customers by name or email" at bounding box center [163, 32] width 161 height 6
type input "*******"
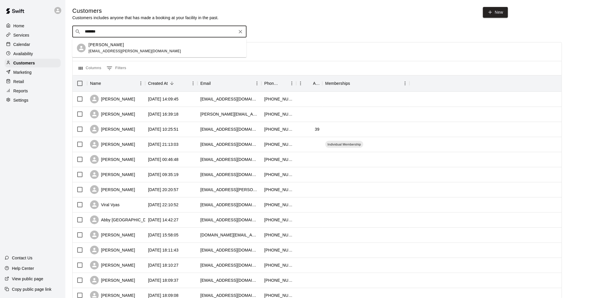
click at [149, 46] on div "[PERSON_NAME]" at bounding box center [135, 45] width 92 height 6
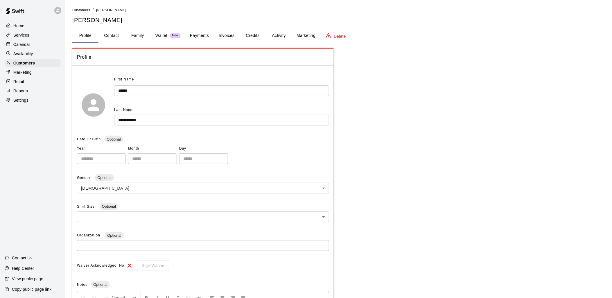
click at [280, 35] on button "Activity" at bounding box center [279, 36] width 26 height 14
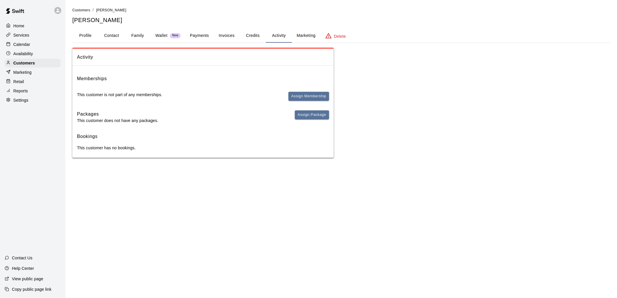
click at [137, 35] on button "Family" at bounding box center [138, 36] width 26 height 14
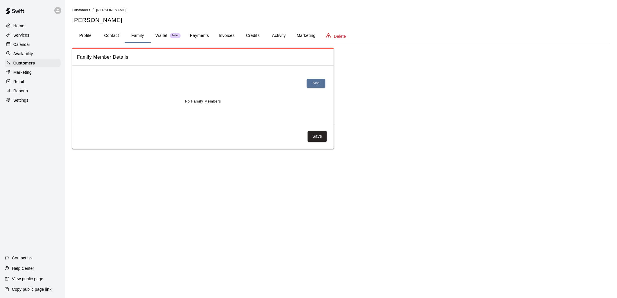
click at [200, 33] on button "Payments" at bounding box center [199, 36] width 28 height 14
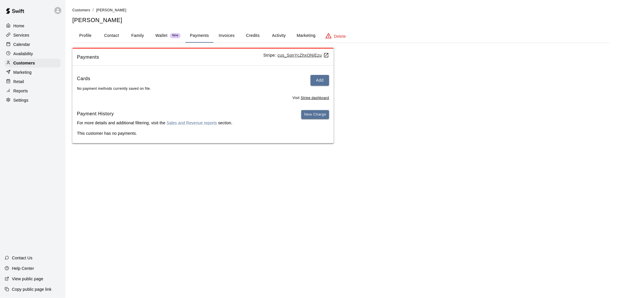
click at [224, 35] on button "Invoices" at bounding box center [227, 36] width 26 height 14
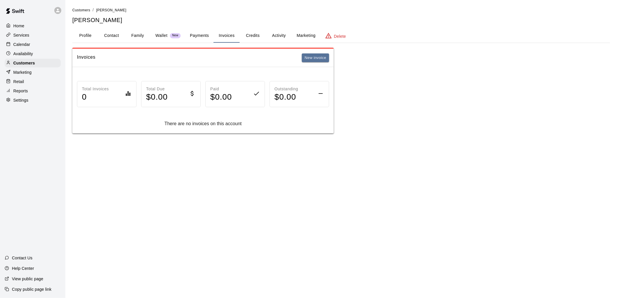
click at [135, 33] on button "Family" at bounding box center [138, 36] width 26 height 14
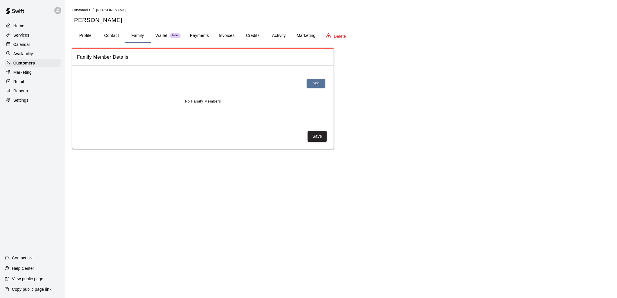
click at [112, 33] on button "Contact" at bounding box center [112, 36] width 26 height 14
select select "**"
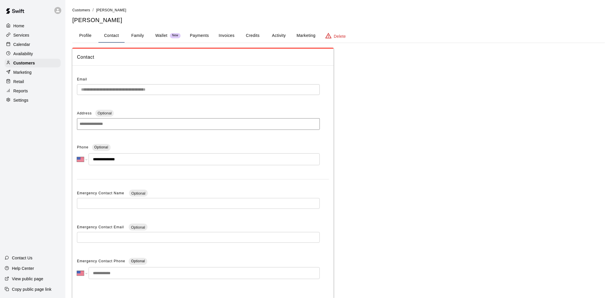
click at [277, 35] on button "Activity" at bounding box center [279, 36] width 26 height 14
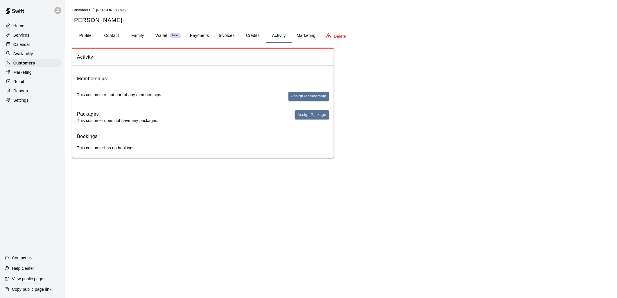
click at [174, 148] on p "This customer has no bookings." at bounding box center [203, 148] width 252 height 6
click at [273, 152] on div "Memberships This customer is not part of any memberships. Assign Membership Pac…" at bounding box center [203, 113] width 262 height 87
click at [25, 44] on p "Calendar" at bounding box center [21, 45] width 17 height 6
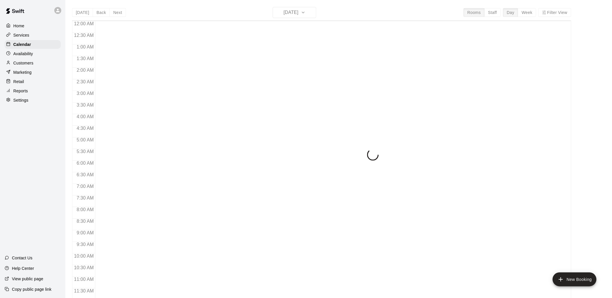
scroll to position [274, 0]
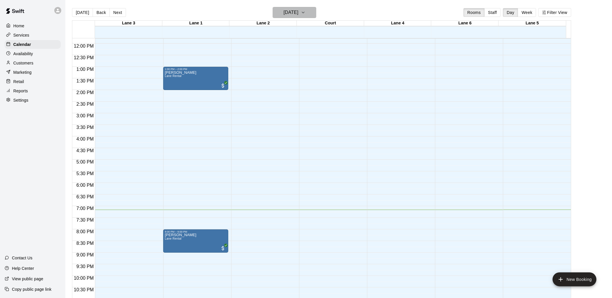
click at [294, 13] on h6 "[DATE]" at bounding box center [291, 12] width 15 height 8
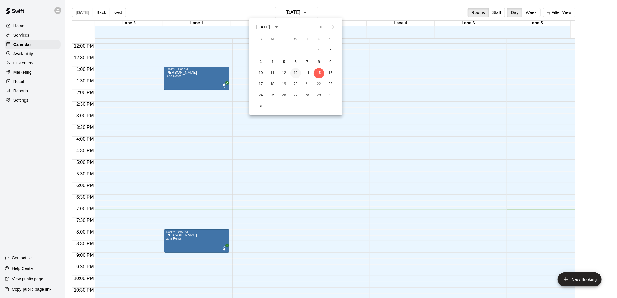
click at [296, 73] on button "13" at bounding box center [296, 73] width 10 height 10
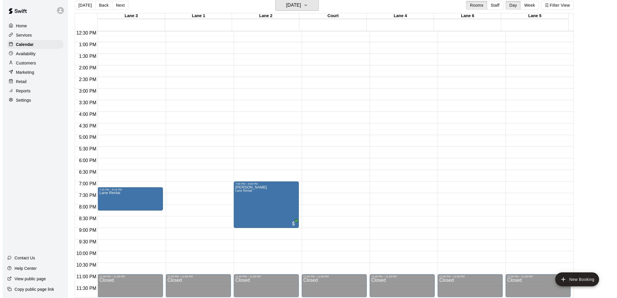
scroll to position [9, 0]
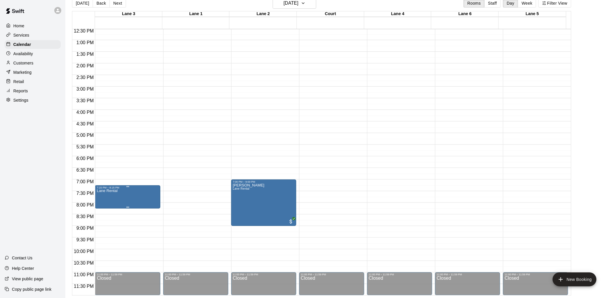
click at [110, 191] on p "Lane Rental" at bounding box center [107, 191] width 21 height 0
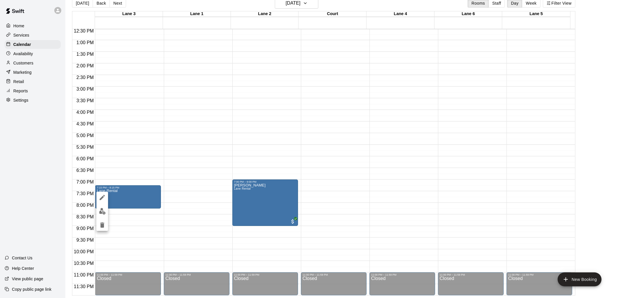
click at [102, 210] on img "edit" at bounding box center [102, 211] width 7 height 7
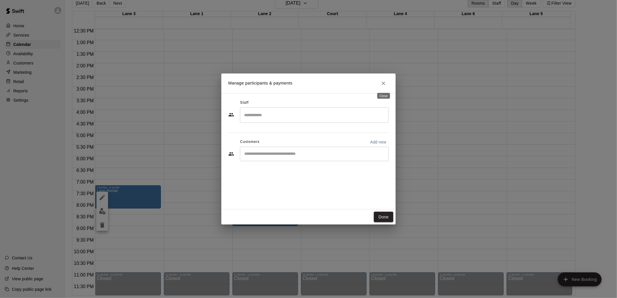
click at [382, 83] on icon "Close" at bounding box center [384, 84] width 6 height 6
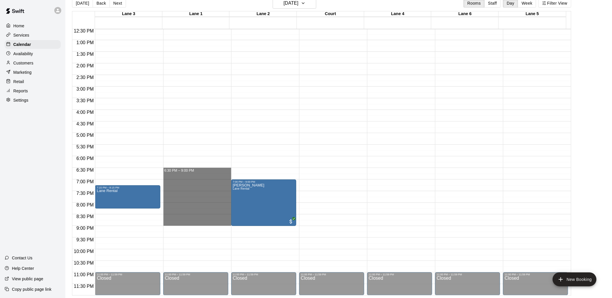
drag, startPoint x: 187, startPoint y: 169, endPoint x: 185, endPoint y: 224, distance: 54.4
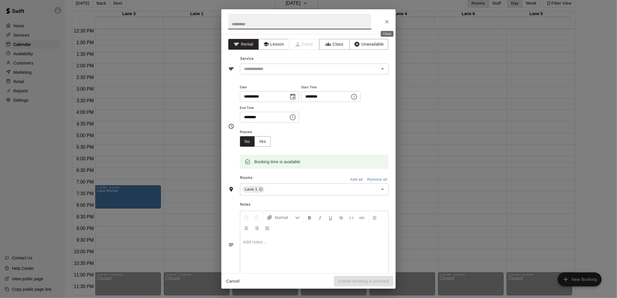
click at [389, 19] on icon "Close" at bounding box center [387, 22] width 6 height 6
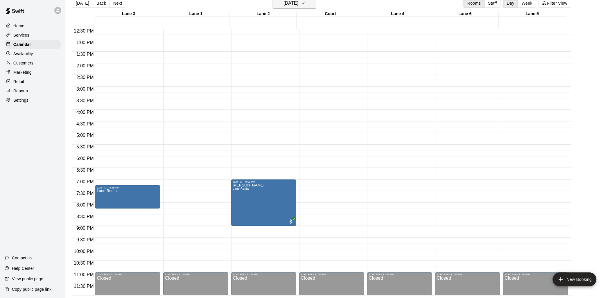
click at [306, 4] on icon "button" at bounding box center [303, 3] width 5 height 7
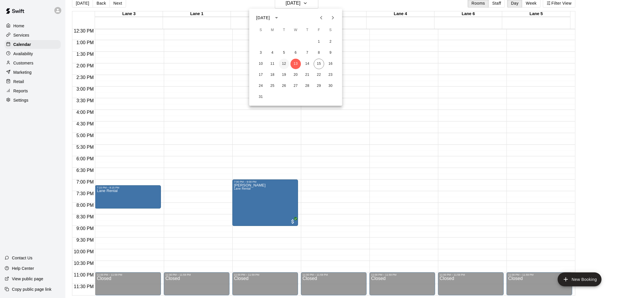
click at [285, 63] on button "12" at bounding box center [284, 64] width 10 height 10
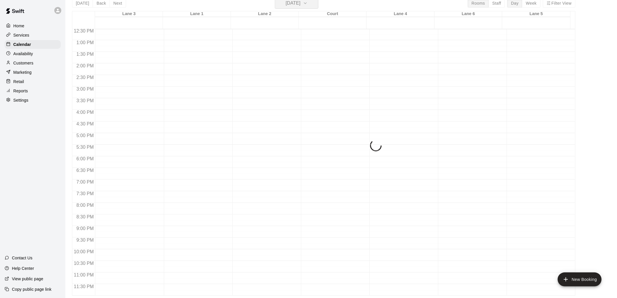
scroll to position [7, 0]
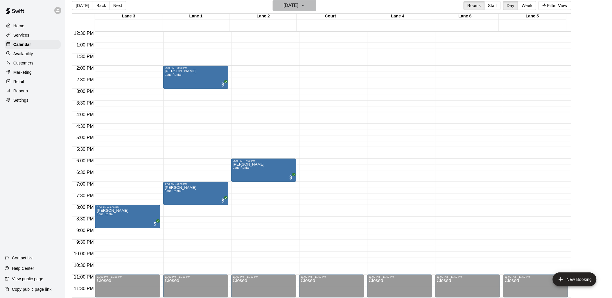
click at [294, 6] on h6 "[DATE]" at bounding box center [291, 5] width 15 height 8
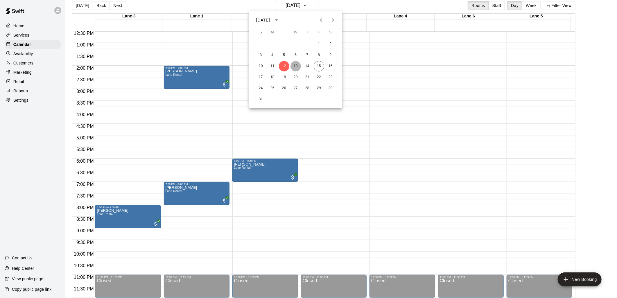
click at [296, 66] on button "13" at bounding box center [296, 66] width 10 height 10
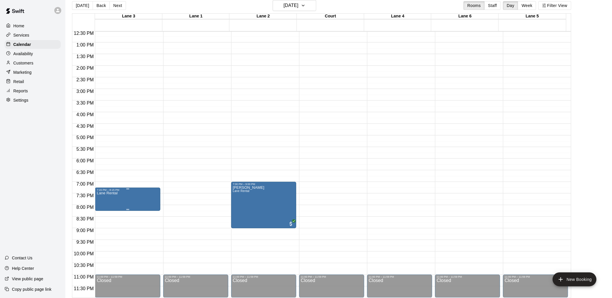
click at [112, 193] on p "Lane Rental" at bounding box center [107, 193] width 21 height 0
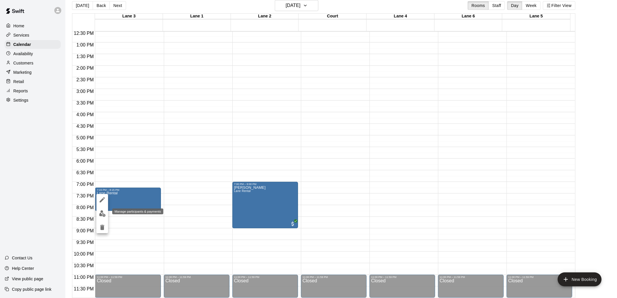
click at [101, 213] on img "edit" at bounding box center [102, 213] width 7 height 7
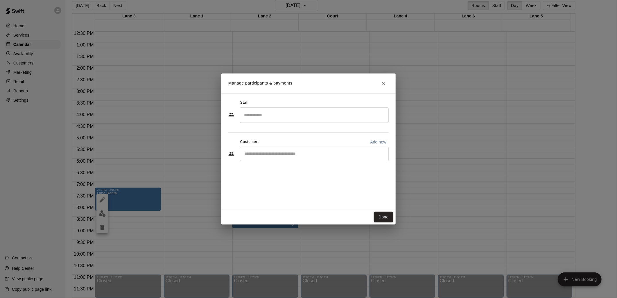
click at [263, 150] on div "​" at bounding box center [314, 154] width 149 height 15
type input "*****"
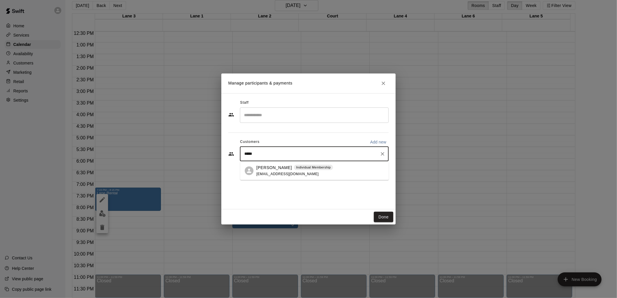
click at [303, 171] on div "Spike Merchant Individual Membership [EMAIL_ADDRESS][DOMAIN_NAME]" at bounding box center [295, 171] width 77 height 12
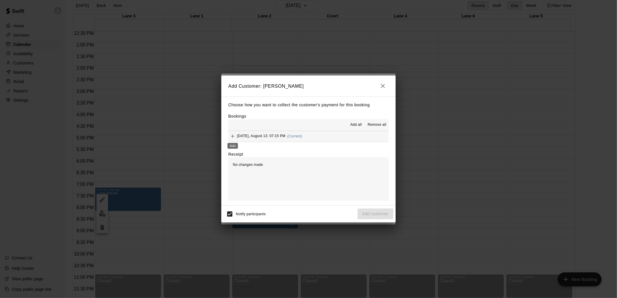
click at [231, 136] on icon "Add" at bounding box center [233, 136] width 6 height 6
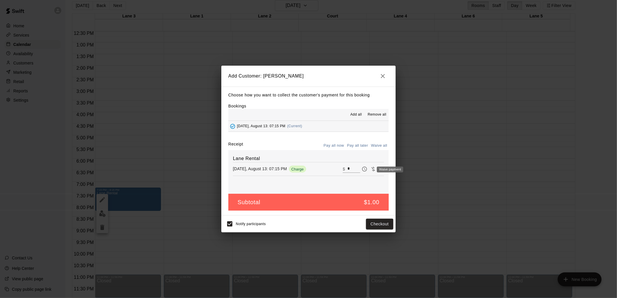
click at [371, 169] on icon "Waive payment" at bounding box center [373, 169] width 4 height 4
type input "*"
click at [376, 224] on button "Add customer" at bounding box center [376, 224] width 36 height 11
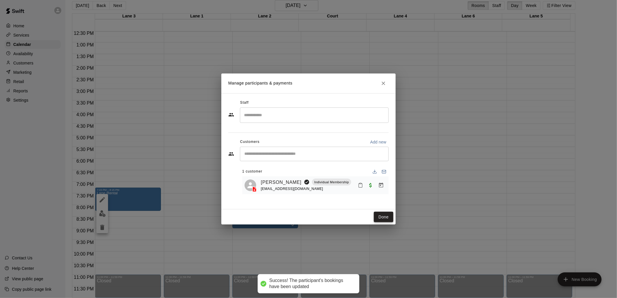
click at [382, 216] on button "Done" at bounding box center [383, 217] width 19 height 11
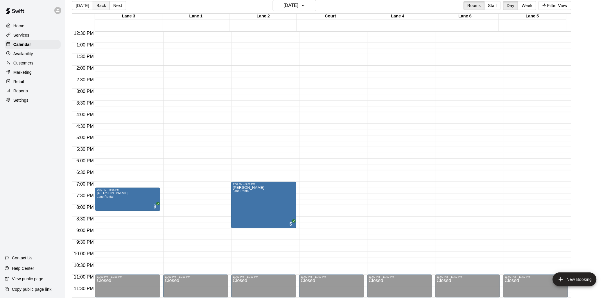
click at [99, 4] on button "Back" at bounding box center [101, 5] width 17 height 9
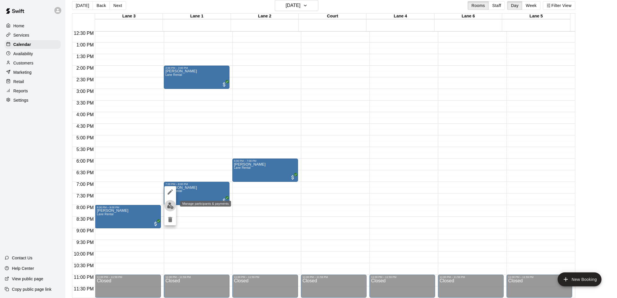
click at [171, 206] on img "edit" at bounding box center [170, 206] width 7 height 7
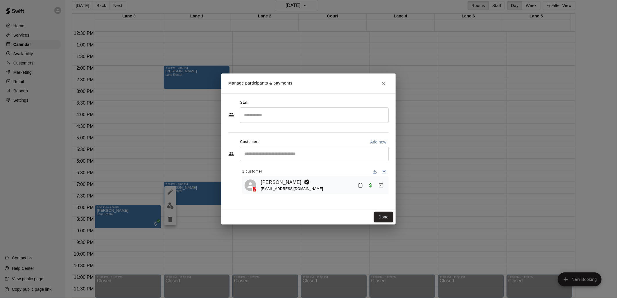
click at [315, 180] on div "[PERSON_NAME] [EMAIL_ADDRESS][DOMAIN_NAME]" at bounding box center [324, 186] width 126 height 14
click at [371, 185] on span "Paid with Other" at bounding box center [371, 185] width 10 height 5
click at [280, 155] on input "Start typing to search customers..." at bounding box center [315, 154] width 144 height 6
type input "*****"
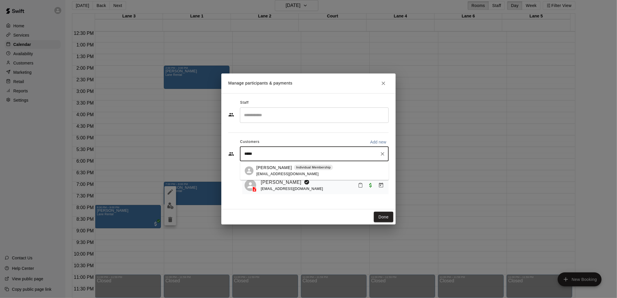
click at [333, 169] on div "Spike Merchant Individual Membership [EMAIL_ADDRESS][DOMAIN_NAME]" at bounding box center [321, 171] width 128 height 12
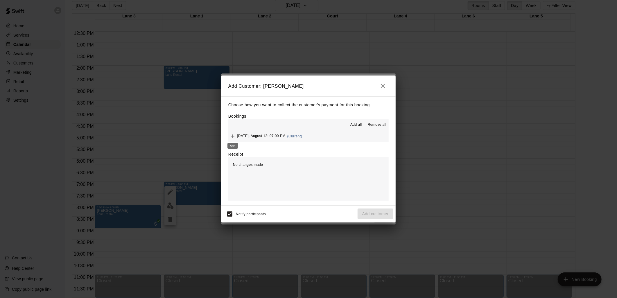
click at [233, 137] on icon "Add" at bounding box center [233, 136] width 6 height 6
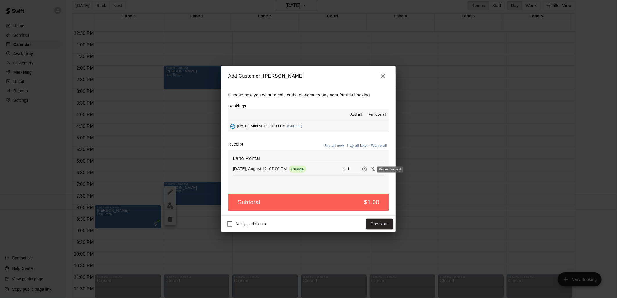
click at [371, 169] on icon "Waive payment" at bounding box center [374, 169] width 6 height 6
type input "*"
click at [374, 225] on button "Add customer" at bounding box center [376, 224] width 36 height 11
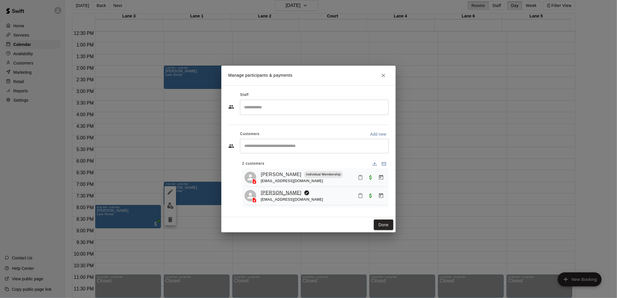
click at [276, 193] on link "[PERSON_NAME]" at bounding box center [281, 193] width 41 height 8
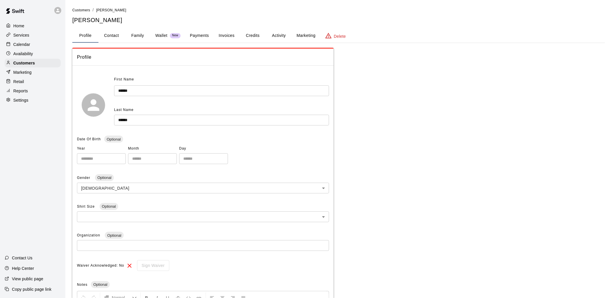
click at [280, 36] on button "Activity" at bounding box center [279, 36] width 26 height 14
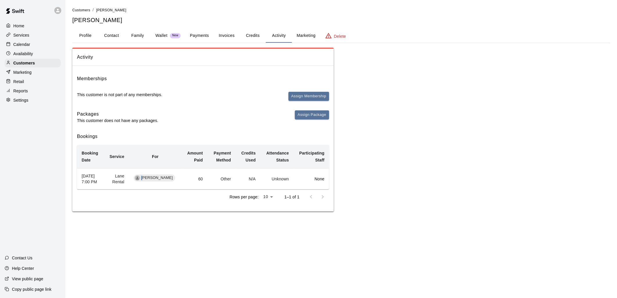
click at [147, 181] on span "[PERSON_NAME]" at bounding box center [157, 178] width 36 height 6
drag, startPoint x: 147, startPoint y: 183, endPoint x: 118, endPoint y: 182, distance: 28.8
click at [118, 182] on td "Lane Rental" at bounding box center [116, 178] width 25 height 21
drag, startPoint x: 196, startPoint y: 181, endPoint x: 115, endPoint y: 34, distance: 167.3
click at [115, 34] on button "Contact" at bounding box center [112, 36] width 26 height 14
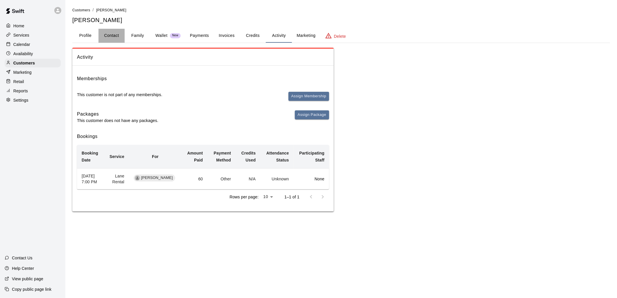
select select "**"
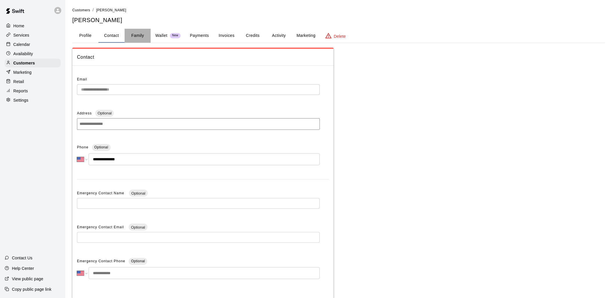
click at [140, 35] on button "Family" at bounding box center [138, 36] width 26 height 14
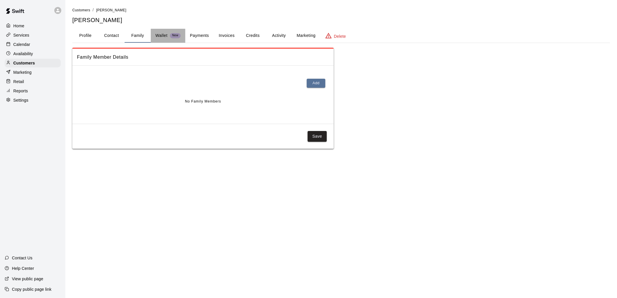
click at [163, 37] on p "Wallet" at bounding box center [162, 36] width 12 height 6
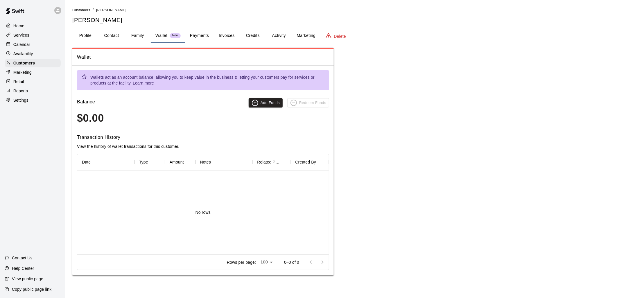
click at [201, 34] on button "Payments" at bounding box center [199, 36] width 28 height 14
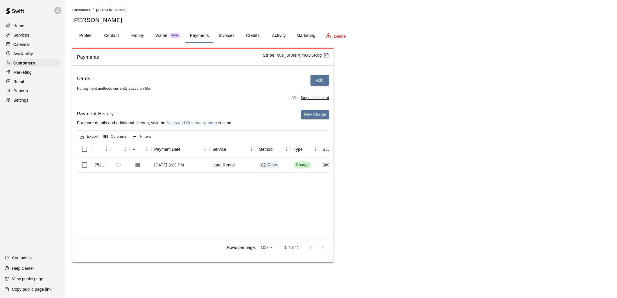
click at [275, 35] on button "Activity" at bounding box center [279, 36] width 26 height 14
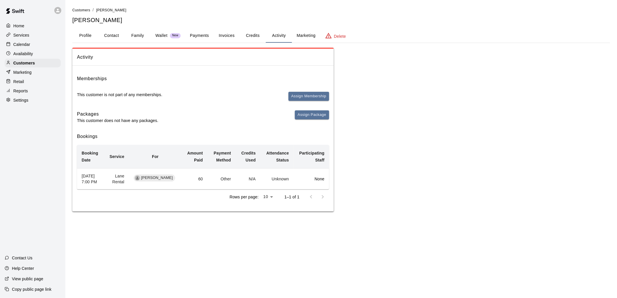
click at [182, 180] on td "60" at bounding box center [195, 178] width 26 height 21
click at [174, 180] on td "[PERSON_NAME]" at bounding box center [155, 178] width 53 height 21
click at [191, 175] on td "60" at bounding box center [195, 178] width 26 height 21
click at [84, 33] on button "Profile" at bounding box center [85, 36] width 26 height 14
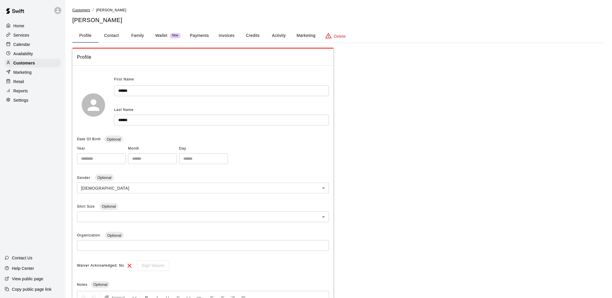
click at [86, 9] on span "Customers" at bounding box center [81, 10] width 18 height 4
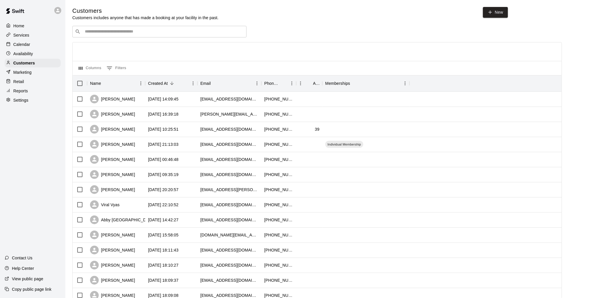
click at [24, 44] on p "Calendar" at bounding box center [21, 45] width 17 height 6
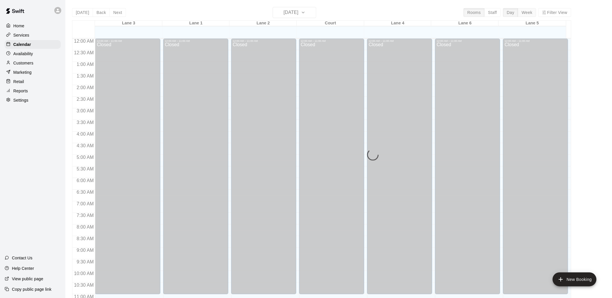
scroll to position [274, 0]
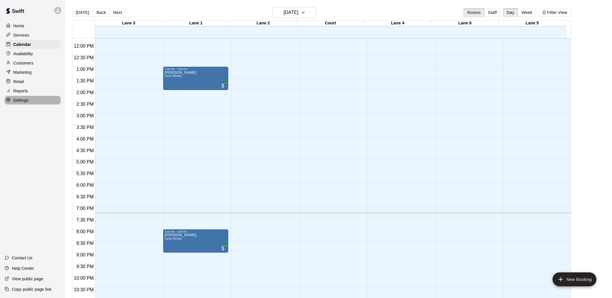
click at [24, 102] on div "Settings" at bounding box center [33, 100] width 56 height 9
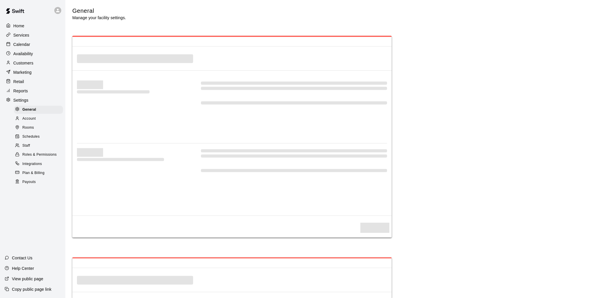
select select "**"
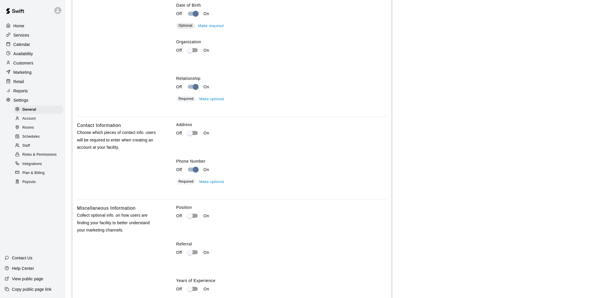
scroll to position [723, 0]
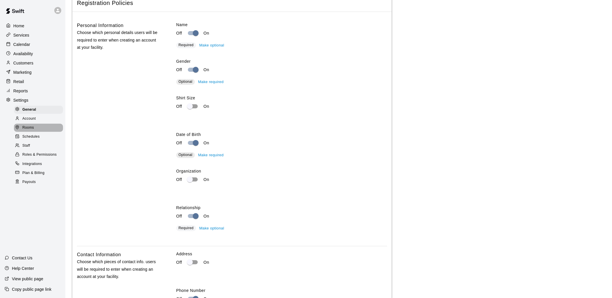
drag, startPoint x: 29, startPoint y: 134, endPoint x: 47, endPoint y: 137, distance: 17.8
click at [29, 131] on span "Rooms" at bounding box center [28, 128] width 12 height 6
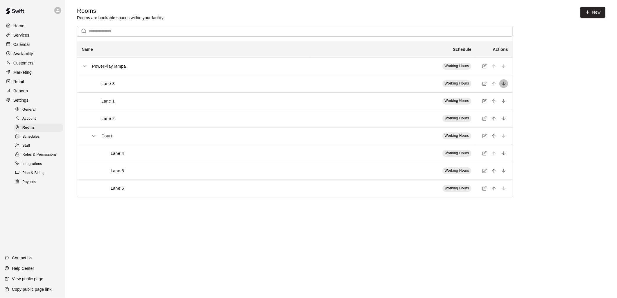
click at [505, 84] on icon "move item down" at bounding box center [504, 84] width 6 height 6
click at [504, 103] on icon "move item down" at bounding box center [504, 101] width 6 height 6
click at [20, 42] on div "Calendar" at bounding box center [33, 44] width 56 height 9
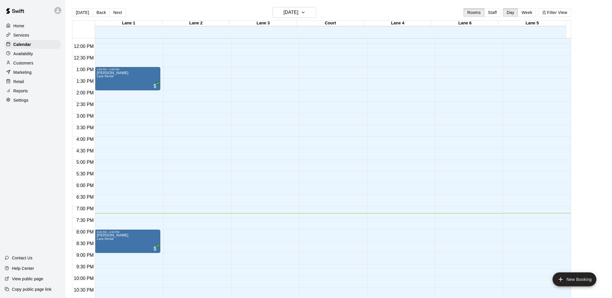
scroll to position [274, 0]
click at [299, 15] on h6 "[DATE]" at bounding box center [291, 12] width 15 height 8
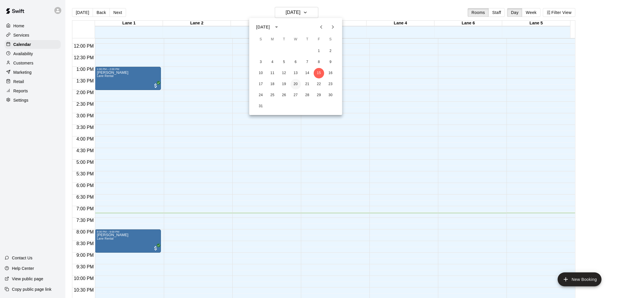
click at [297, 84] on button "20" at bounding box center [296, 84] width 10 height 10
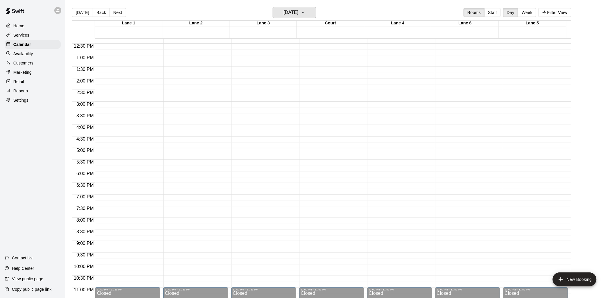
scroll to position [292, 0]
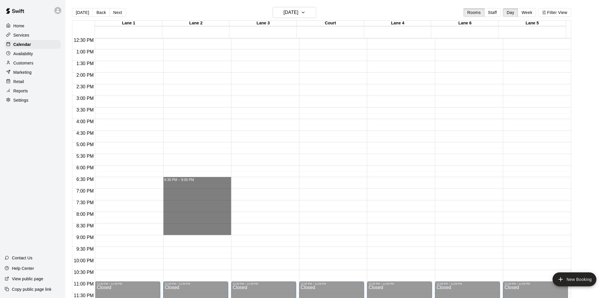
drag, startPoint x: 193, startPoint y: 181, endPoint x: 227, endPoint y: 231, distance: 60.6
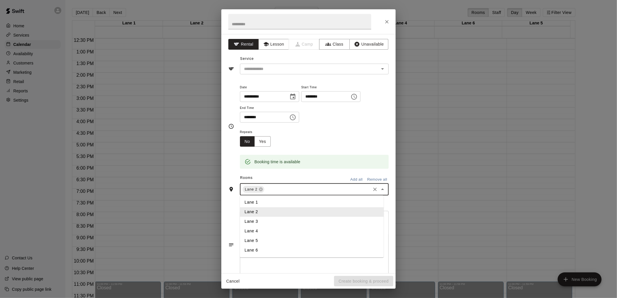
click at [298, 186] on input "text" at bounding box center [317, 189] width 105 height 7
click at [261, 222] on li "Lane 3" at bounding box center [312, 222] width 144 height 10
click at [262, 26] on input "text" at bounding box center [299, 21] width 143 height 15
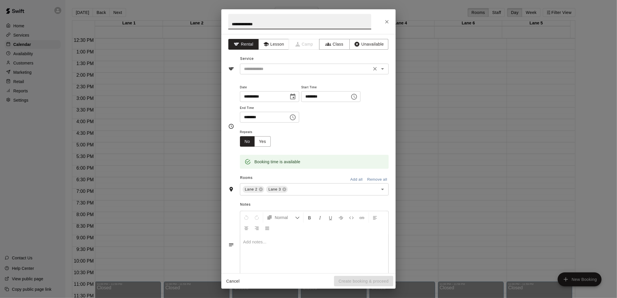
type input "**********"
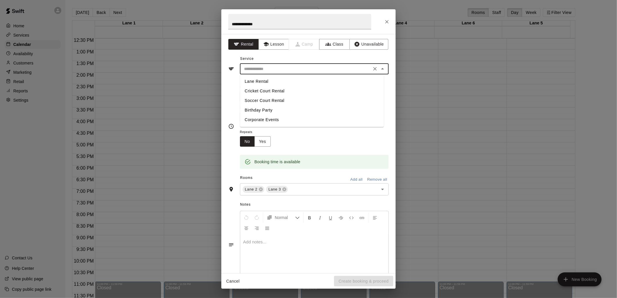
click at [283, 67] on input "text" at bounding box center [306, 68] width 128 height 7
click at [272, 82] on li "Lane Rental" at bounding box center [312, 82] width 144 height 10
type input "**********"
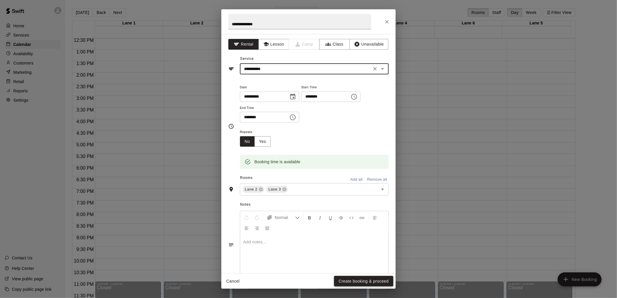
click at [350, 280] on button "Create booking & proceed" at bounding box center [363, 281] width 59 height 11
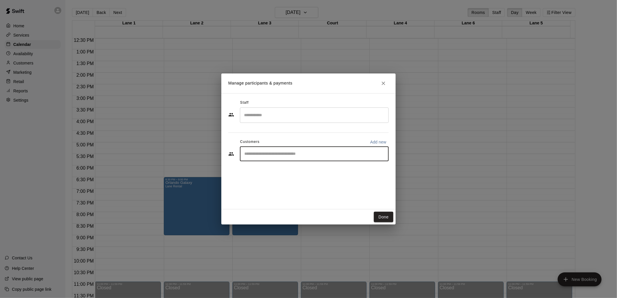
click at [266, 153] on input "Start typing to search customers..." at bounding box center [315, 154] width 144 height 6
type input "******"
click at [265, 172] on span "[EMAIL_ADDRESS][PERSON_NAME][DOMAIN_NAME]" at bounding box center [303, 174] width 92 height 4
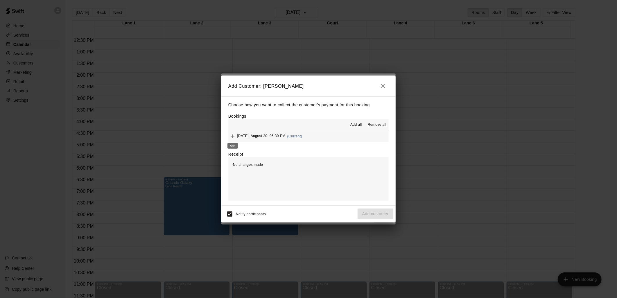
click at [230, 137] on icon "Add" at bounding box center [233, 136] width 6 height 6
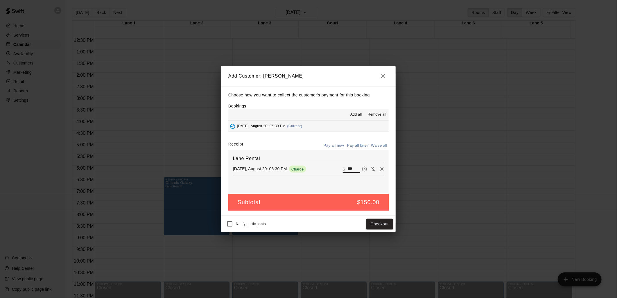
drag, startPoint x: 352, startPoint y: 168, endPoint x: 342, endPoint y: 169, distance: 10.2
click at [343, 169] on div "​ $ ***" at bounding box center [351, 169] width 17 height 8
click at [338, 180] on div "Lane Rental [DATE], August 20: 06:30 PM Charge ​ $ **" at bounding box center [308, 172] width 160 height 44
drag, startPoint x: 349, startPoint y: 170, endPoint x: 342, endPoint y: 170, distance: 7.6
click at [343, 170] on div "​ $ **" at bounding box center [351, 169] width 17 height 8
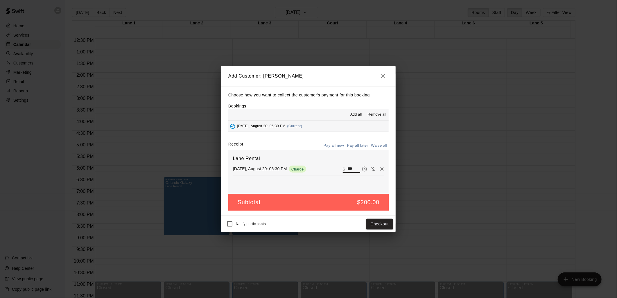
type input "***"
click at [340, 187] on div "Lane Rental [DATE], August 20: 06:30 PM Charge ​ $ ***" at bounding box center [308, 172] width 160 height 44
click at [381, 225] on button "Checkout" at bounding box center [379, 224] width 27 height 11
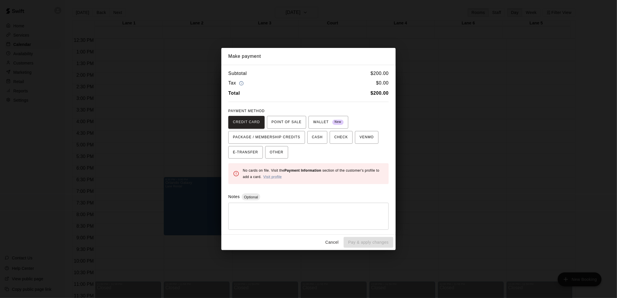
click at [331, 241] on button "Cancel" at bounding box center [332, 242] width 19 height 11
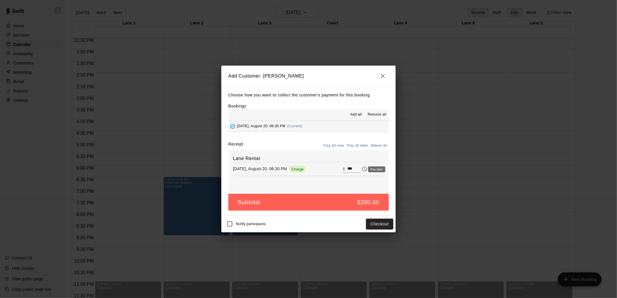
click at [362, 169] on icon "Pay later" at bounding box center [365, 169] width 6 height 6
click at [374, 226] on button "Add customer" at bounding box center [376, 224] width 36 height 11
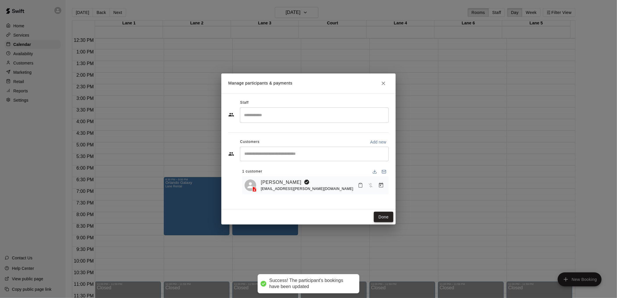
click at [382, 218] on button "Done" at bounding box center [383, 217] width 19 height 11
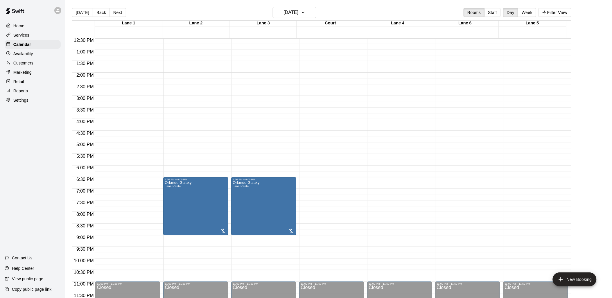
click at [31, 64] on p "Customers" at bounding box center [23, 63] width 20 height 6
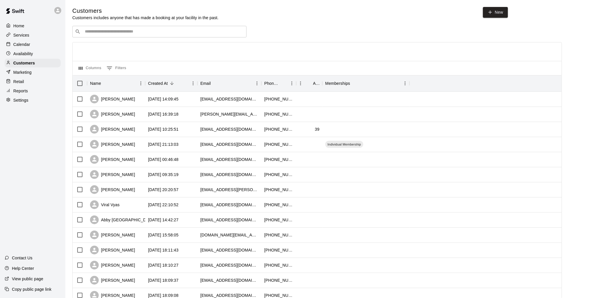
click at [182, 33] on input "Search customers by name or email" at bounding box center [163, 32] width 161 height 6
type input "*"
click at [28, 47] on p "Calendar" at bounding box center [21, 45] width 17 height 6
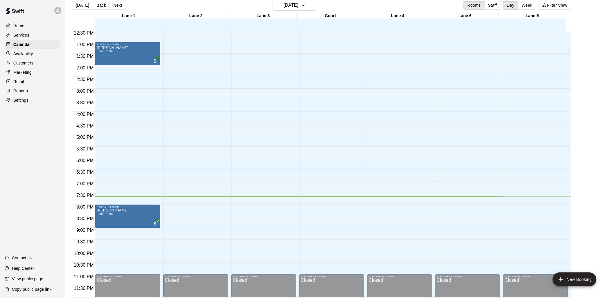
scroll to position [9, 0]
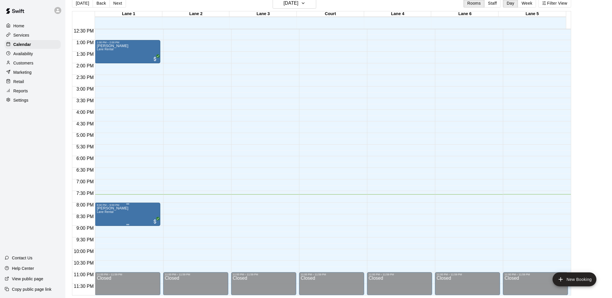
click at [114, 208] on p "[PERSON_NAME]" at bounding box center [113, 208] width 32 height 0
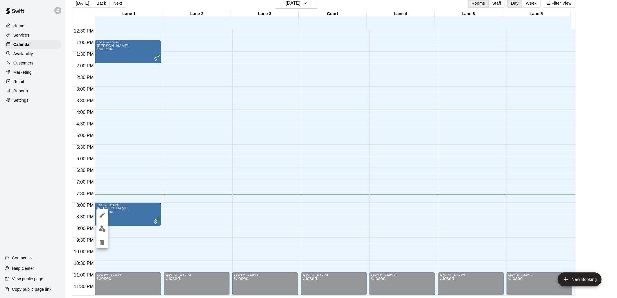
click at [154, 223] on div at bounding box center [308, 149] width 617 height 298
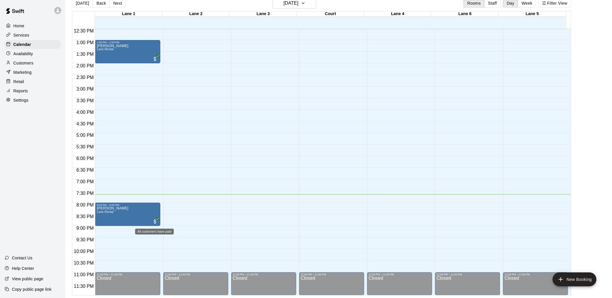
click at [155, 223] on span "All customers have paid" at bounding box center [155, 222] width 6 height 6
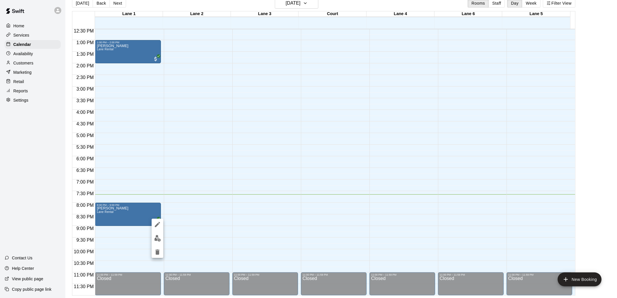
click at [111, 209] on div at bounding box center [308, 149] width 617 height 298
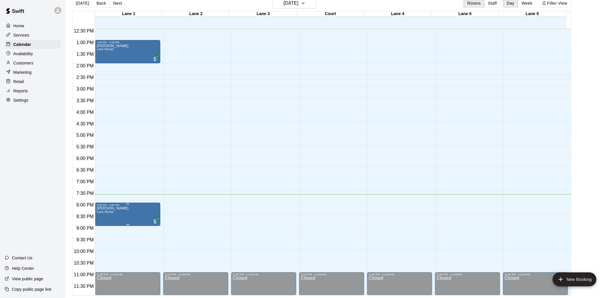
click at [114, 208] on p "[PERSON_NAME]" at bounding box center [113, 208] width 32 height 0
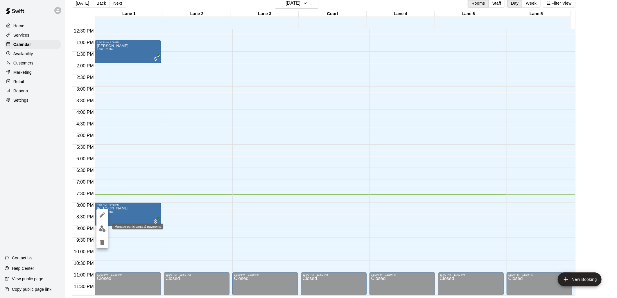
click at [103, 229] on img "edit" at bounding box center [102, 229] width 7 height 7
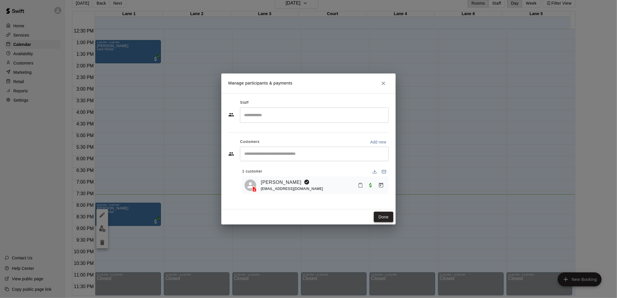
click at [382, 219] on button "Done" at bounding box center [383, 217] width 19 height 11
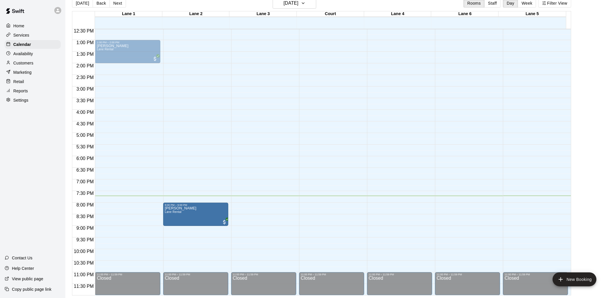
drag, startPoint x: 133, startPoint y: 212, endPoint x: 171, endPoint y: 215, distance: 38.2
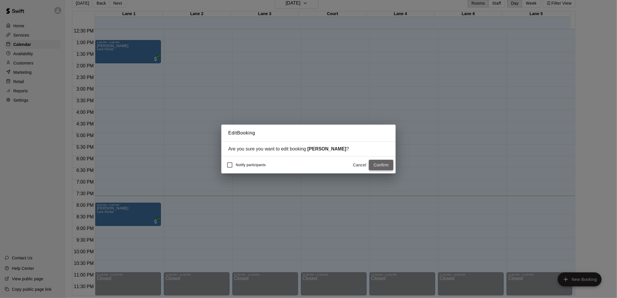
click at [384, 165] on button "Confirm" at bounding box center [381, 165] width 24 height 11
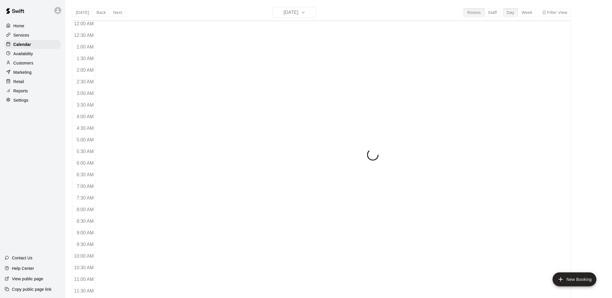
scroll to position [274, 0]
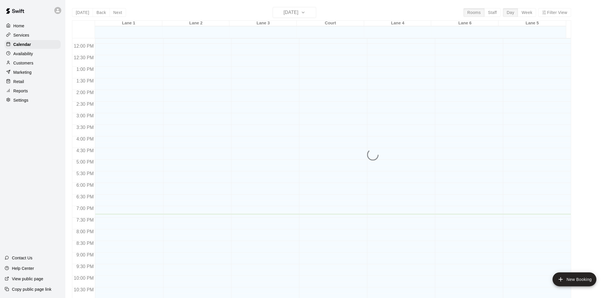
click at [25, 66] on p "Customers" at bounding box center [23, 63] width 20 height 6
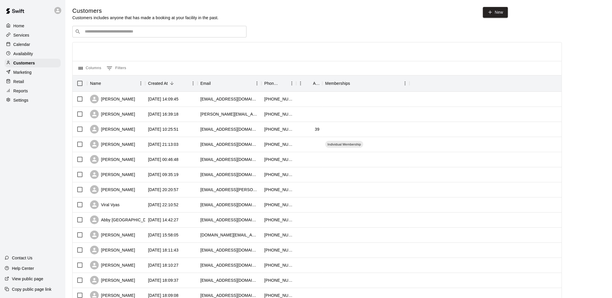
click at [183, 33] on input "Search customers by name or email" at bounding box center [163, 32] width 161 height 6
type input "******"
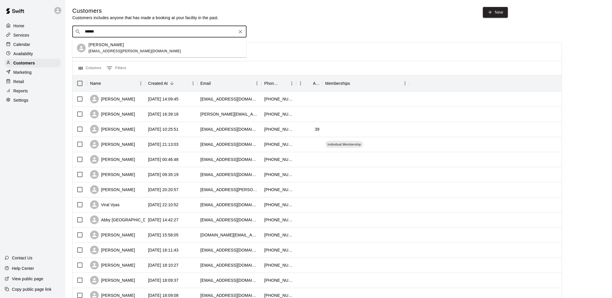
click at [169, 51] on div "Suresh Vallabhaneni suresh.vallabhaneni@orlandogalaxycricket.com" at bounding box center [165, 48] width 153 height 12
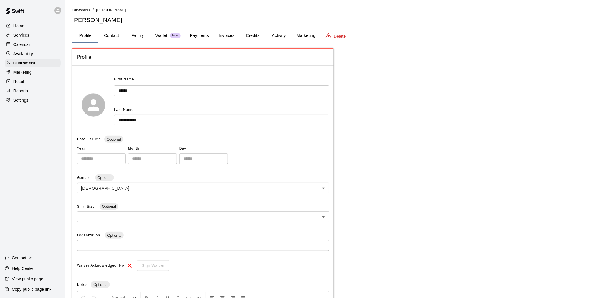
click at [281, 35] on button "Activity" at bounding box center [279, 36] width 26 height 14
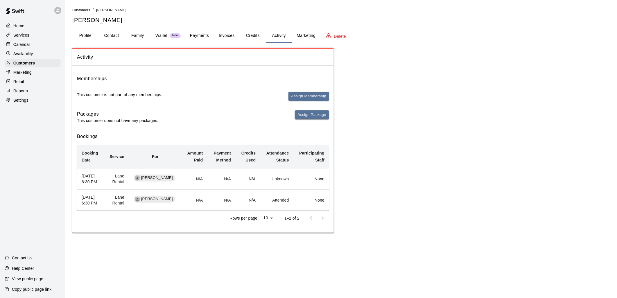
click at [104, 181] on th "August 20, 2025 6:30 PM" at bounding box center [90, 178] width 27 height 21
click at [260, 211] on td "N/A" at bounding box center [248, 200] width 25 height 21
click at [206, 35] on button "Payments" at bounding box center [199, 36] width 28 height 14
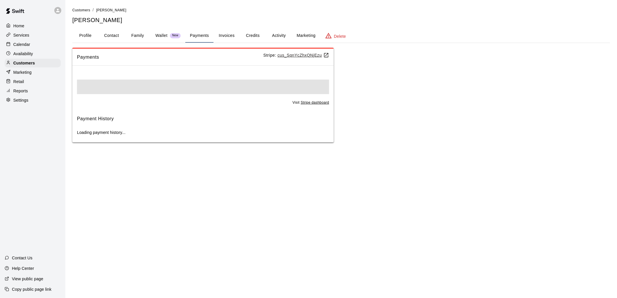
click at [224, 36] on button "Invoices" at bounding box center [227, 36] width 26 height 14
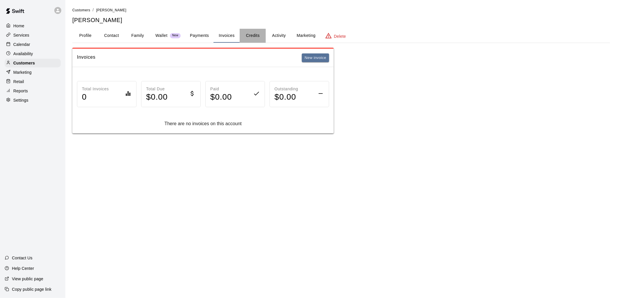
click at [254, 35] on button "Credits" at bounding box center [253, 36] width 26 height 14
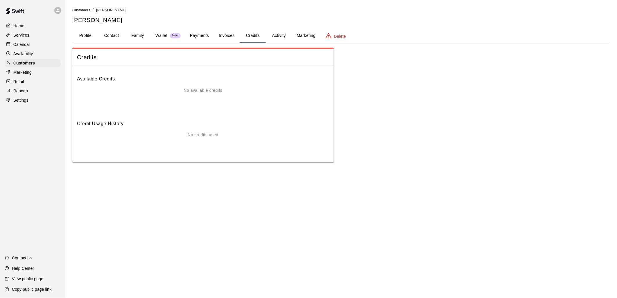
click at [281, 34] on button "Activity" at bounding box center [279, 36] width 26 height 14
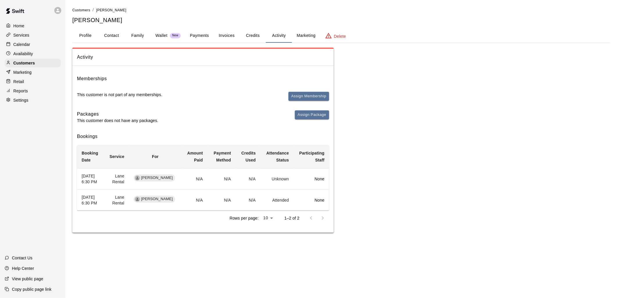
click at [113, 34] on button "Contact" at bounding box center [112, 36] width 26 height 14
select select "**"
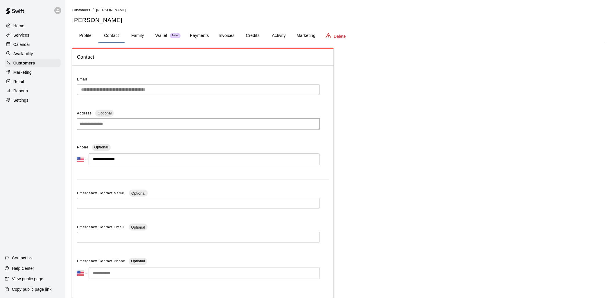
click at [137, 36] on button "Family" at bounding box center [138, 36] width 26 height 14
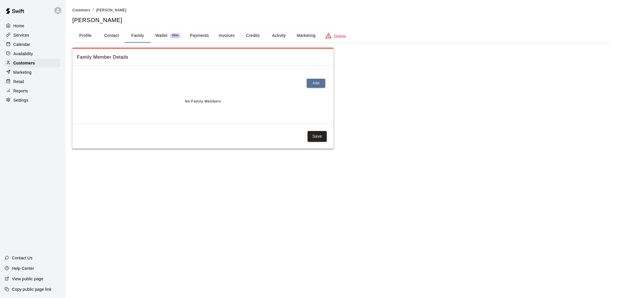
click at [160, 34] on p "Wallet" at bounding box center [162, 36] width 12 height 6
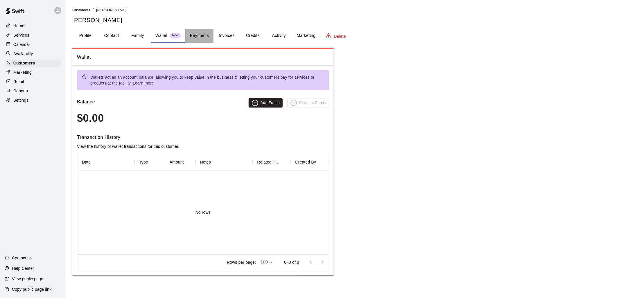
click at [193, 37] on button "Payments" at bounding box center [199, 36] width 28 height 14
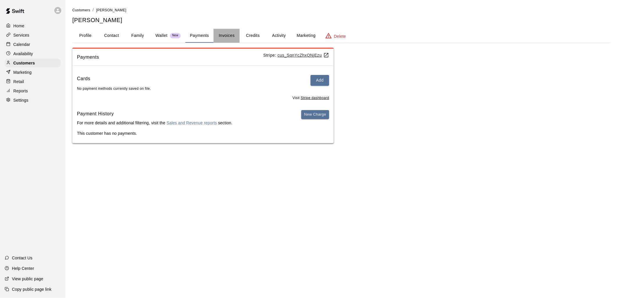
click at [226, 32] on button "Invoices" at bounding box center [227, 36] width 26 height 14
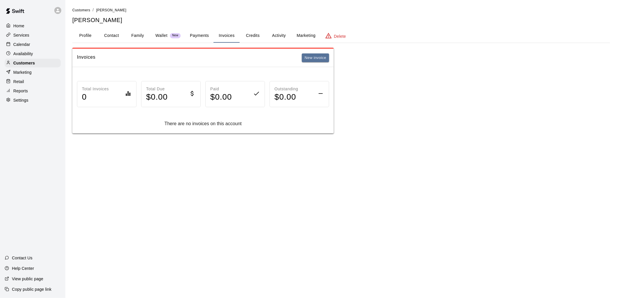
click at [248, 34] on button "Credits" at bounding box center [253, 36] width 26 height 14
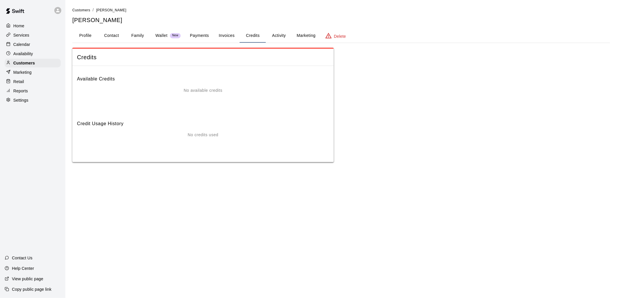
click at [204, 36] on button "Payments" at bounding box center [199, 36] width 28 height 14
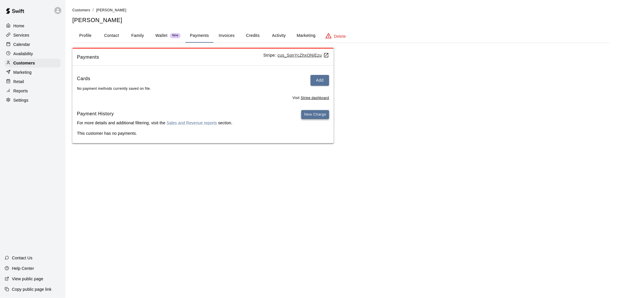
click at [312, 119] on button "New Charge" at bounding box center [315, 114] width 28 height 9
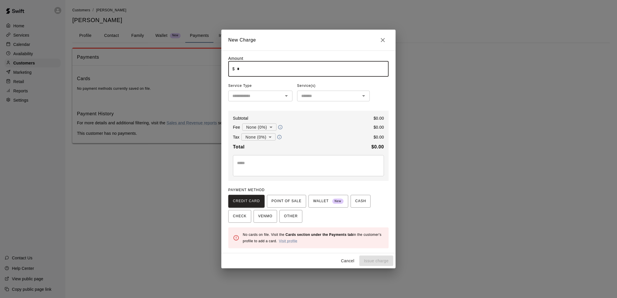
drag, startPoint x: 270, startPoint y: 72, endPoint x: 219, endPoint y: 70, distance: 50.3
click at [281, 95] on input "text" at bounding box center [255, 95] width 51 height 7
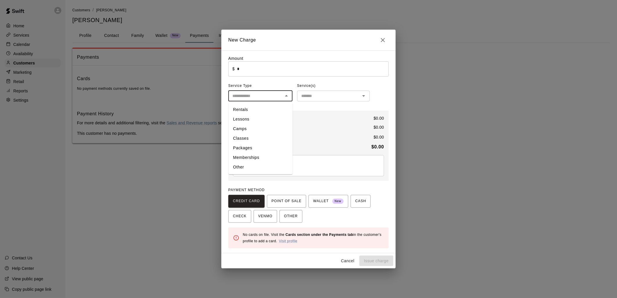
click at [260, 111] on li "Rentals" at bounding box center [260, 110] width 64 height 10
type input "*******"
click at [320, 98] on input "text" at bounding box center [329, 95] width 60 height 7
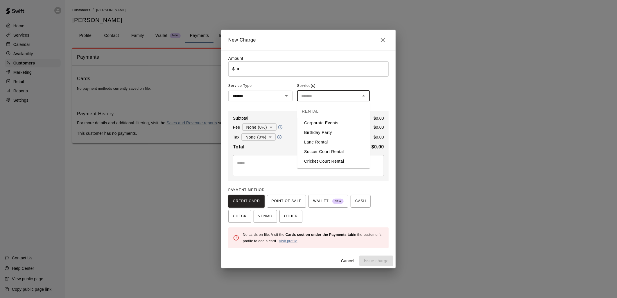
click at [314, 142] on li "Lane Rental" at bounding box center [333, 142] width 73 height 10
type input "**********"
click at [277, 166] on textarea at bounding box center [308, 166] width 143 height 12
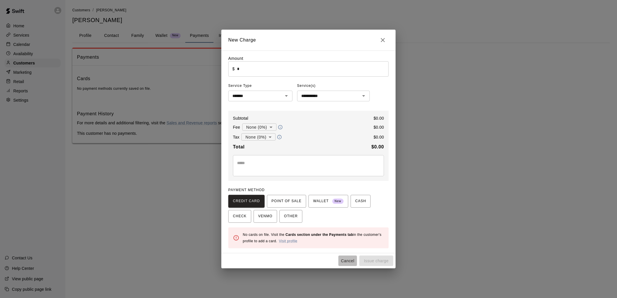
click at [348, 262] on button "Cancel" at bounding box center [348, 261] width 19 height 11
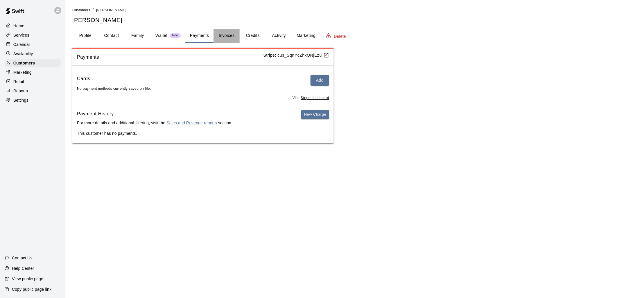
click at [227, 30] on button "Invoices" at bounding box center [227, 36] width 26 height 14
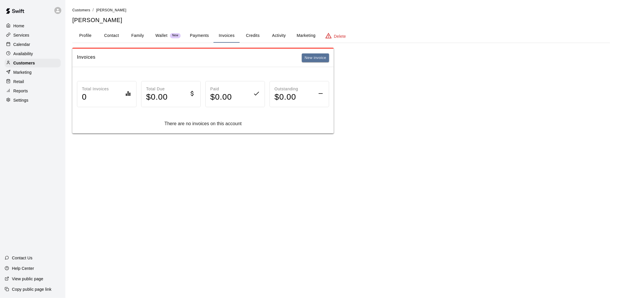
click at [253, 36] on button "Credits" at bounding box center [253, 36] width 26 height 14
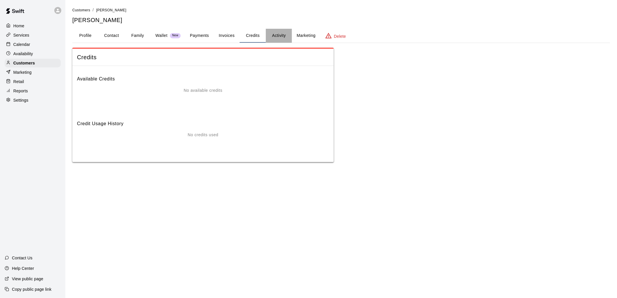
click at [278, 34] on button "Activity" at bounding box center [279, 36] width 26 height 14
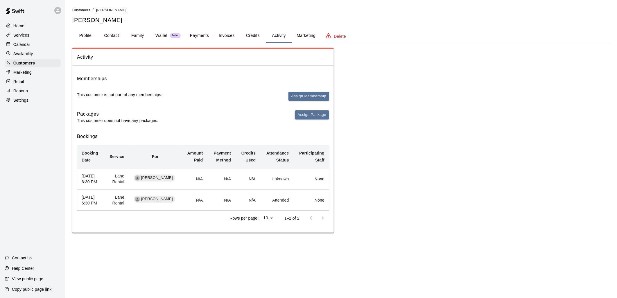
click at [319, 181] on p "None" at bounding box center [312, 179] width 26 height 6
click at [322, 203] on p "None" at bounding box center [312, 200] width 26 height 6
click at [200, 181] on td "N/A" at bounding box center [195, 178] width 26 height 21
click at [204, 210] on td "N/A" at bounding box center [195, 200] width 26 height 21
click at [85, 34] on button "Profile" at bounding box center [85, 36] width 26 height 14
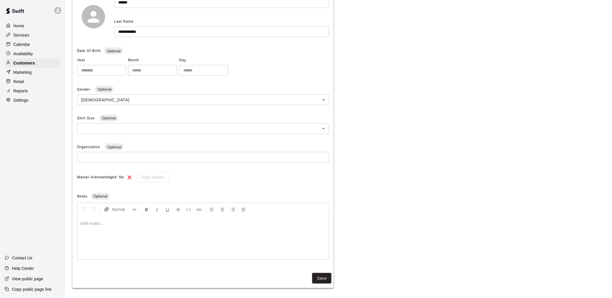
scroll to position [89, 0]
click at [176, 218] on div at bounding box center [203, 237] width 252 height 44
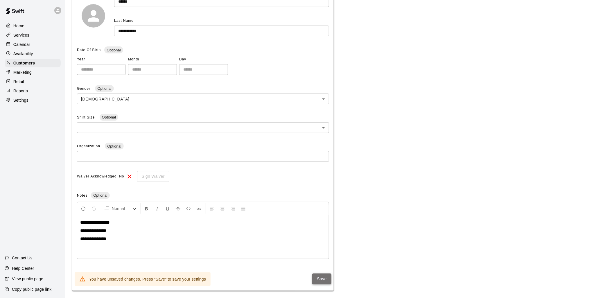
click at [320, 277] on button "Save" at bounding box center [321, 279] width 19 height 11
